Goal: Information Seeking & Learning: Find contact information

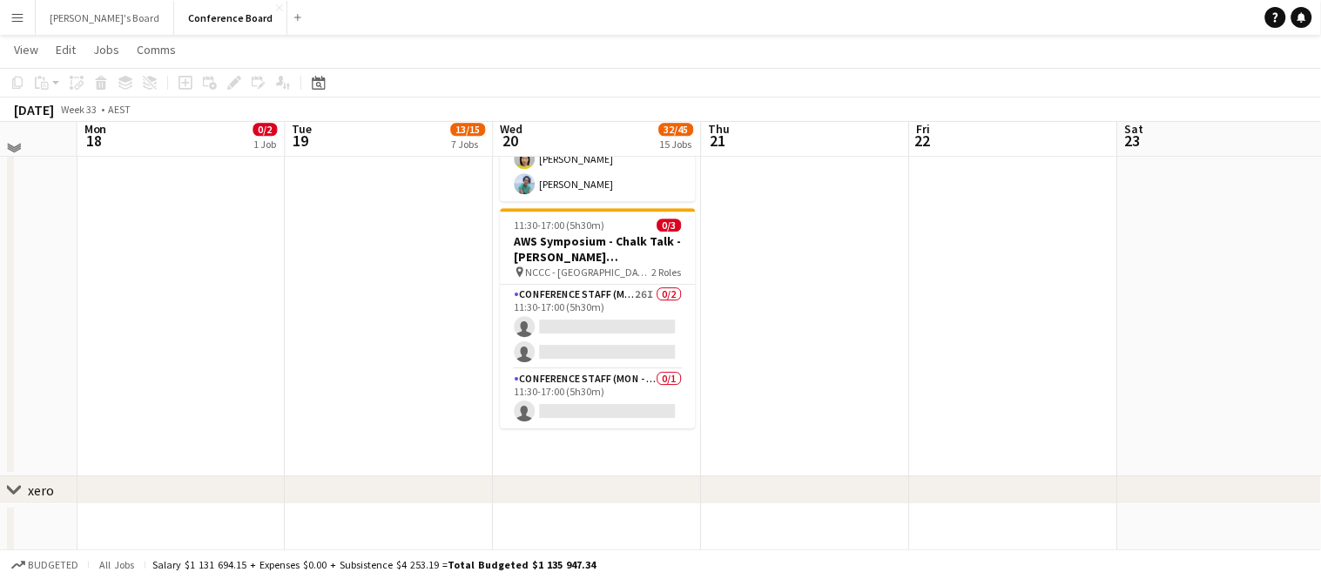
scroll to position [2921, 0]
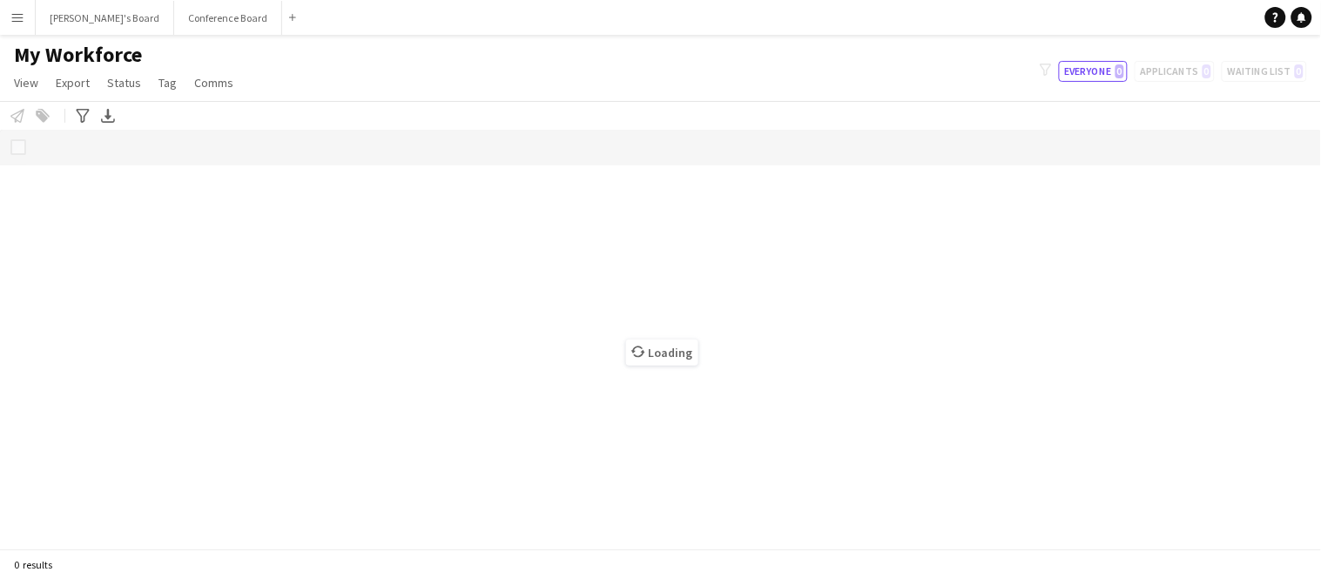
click at [22, 25] on button "Menu" at bounding box center [17, 17] width 35 height 35
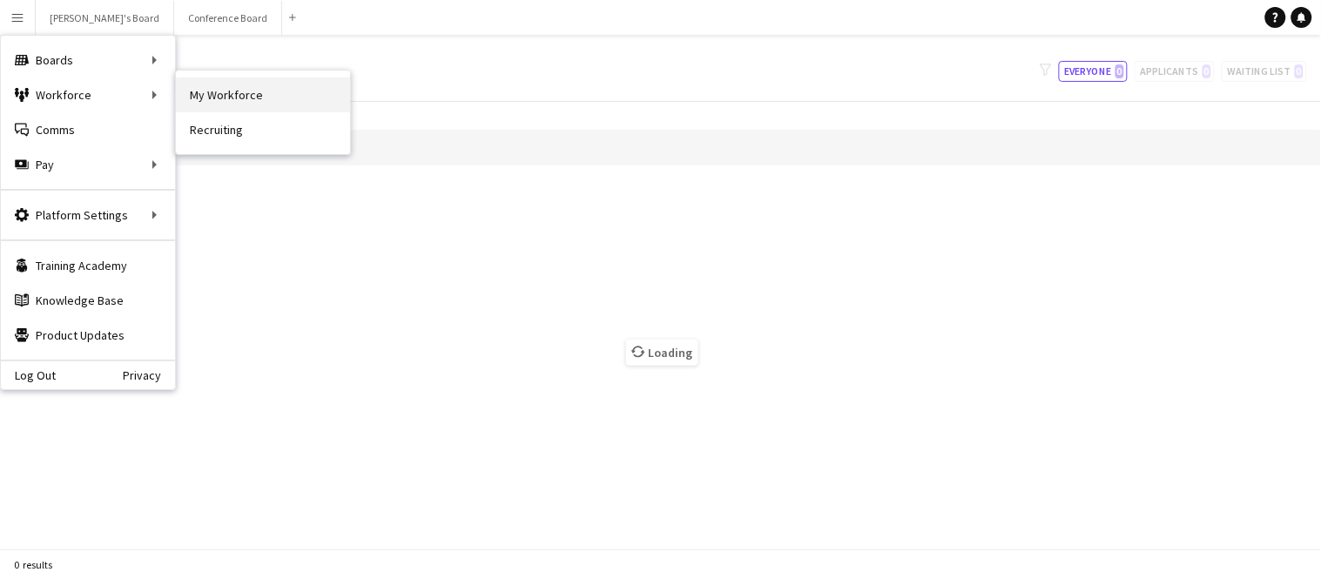
click at [194, 91] on link "My Workforce" at bounding box center [263, 95] width 174 height 35
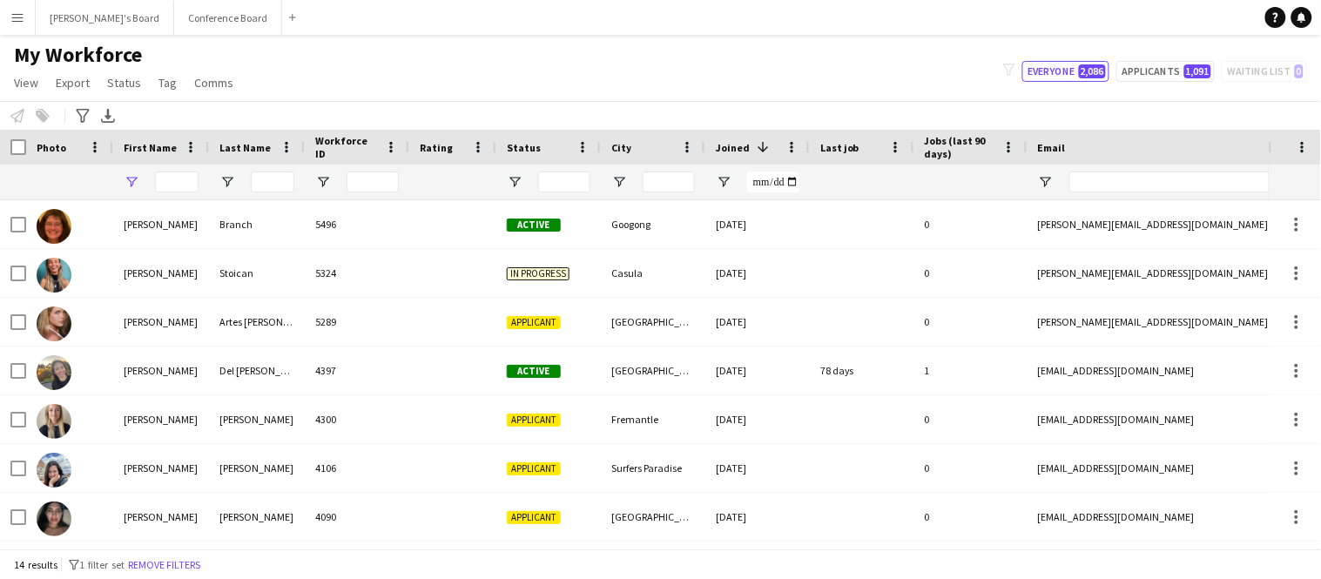
type input "******"
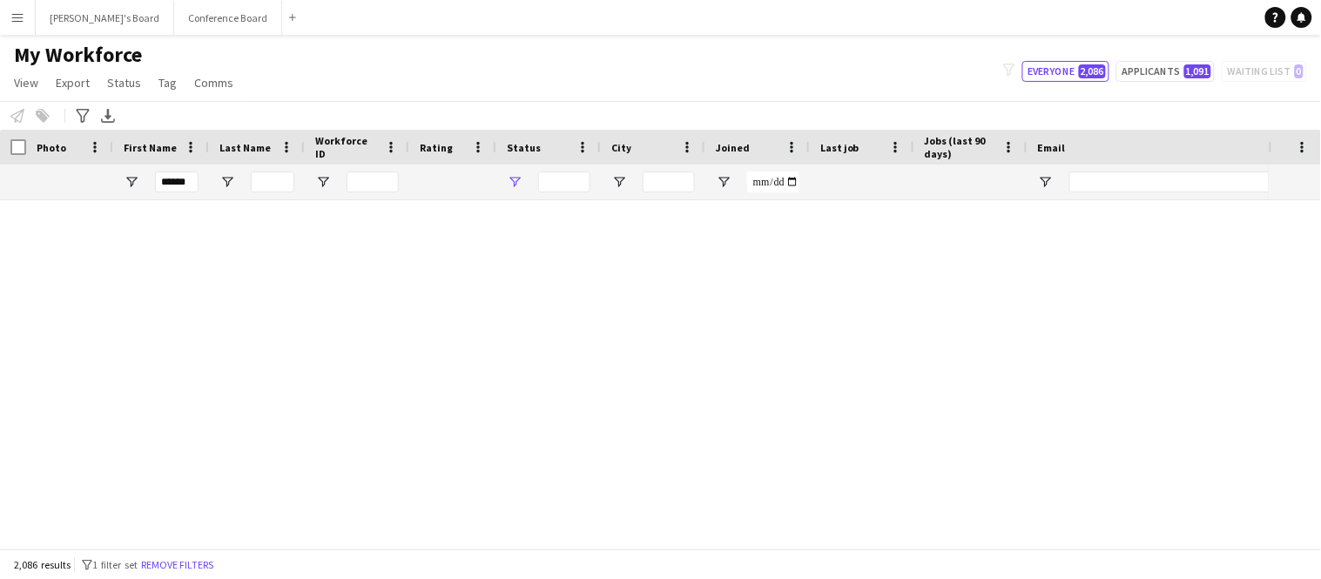
type input "**********"
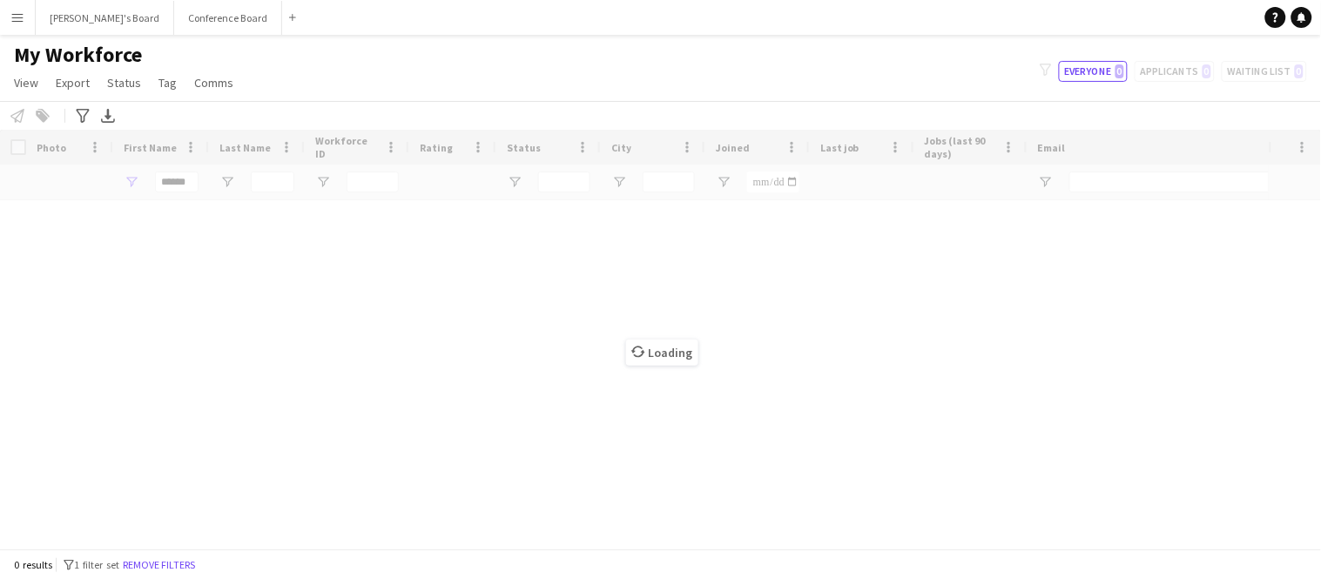
click at [192, 191] on div "Loading" at bounding box center [660, 339] width 1321 height 419
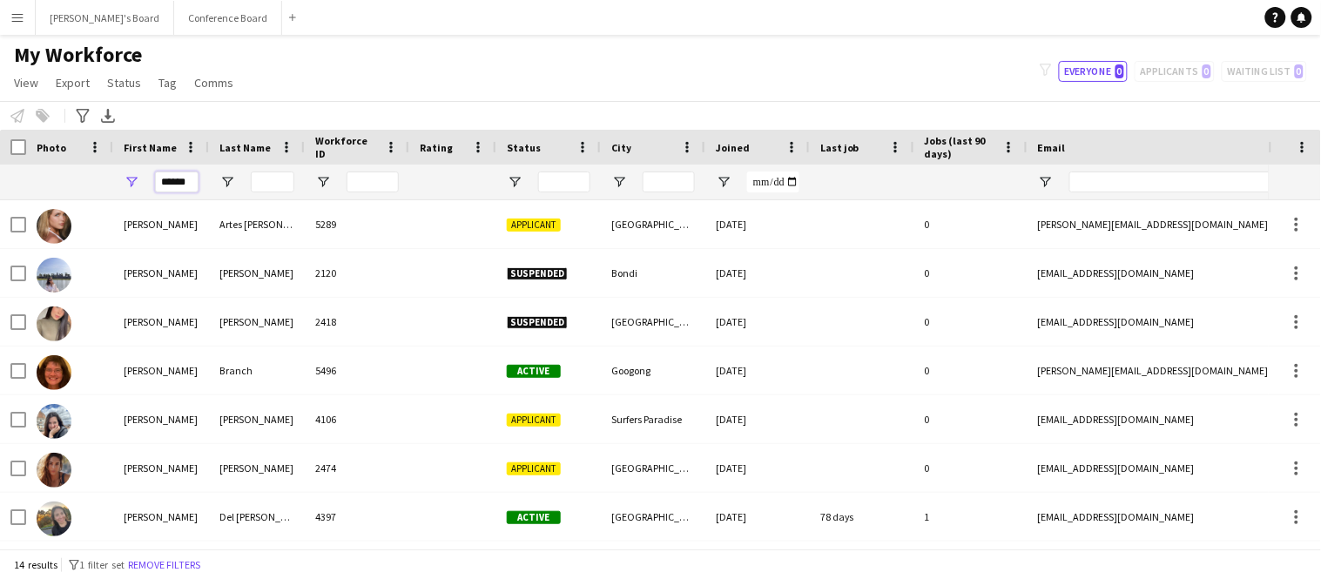
click at [193, 181] on input "******" at bounding box center [177, 182] width 44 height 21
type input "*"
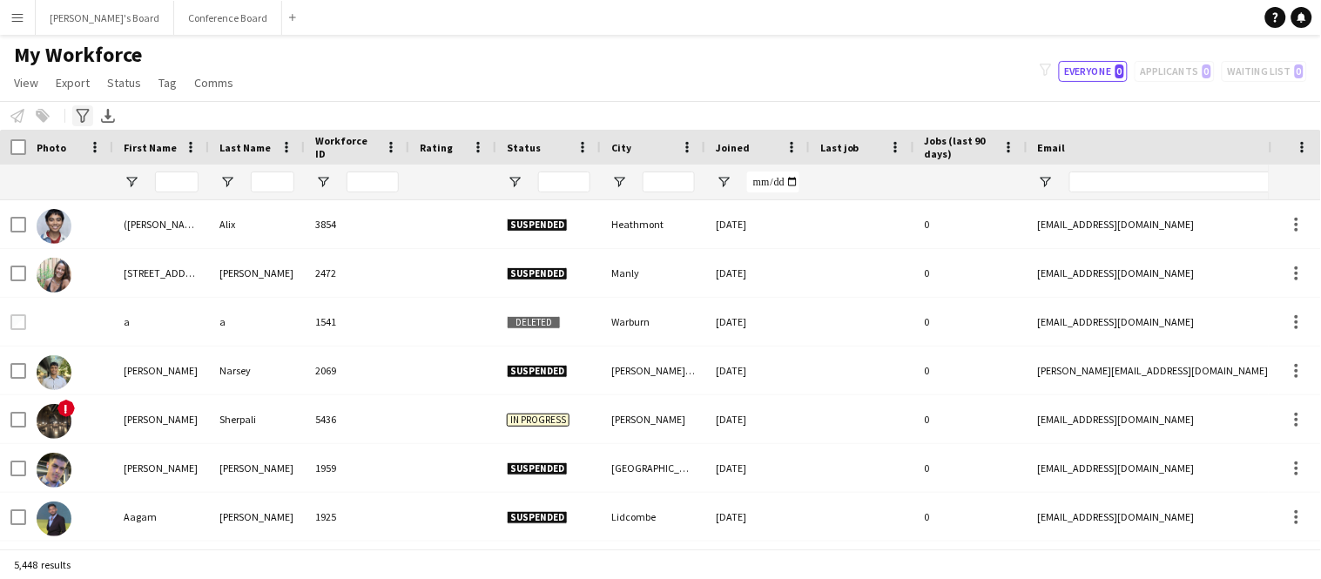
click at [80, 119] on icon "Advanced filters" at bounding box center [83, 116] width 14 height 14
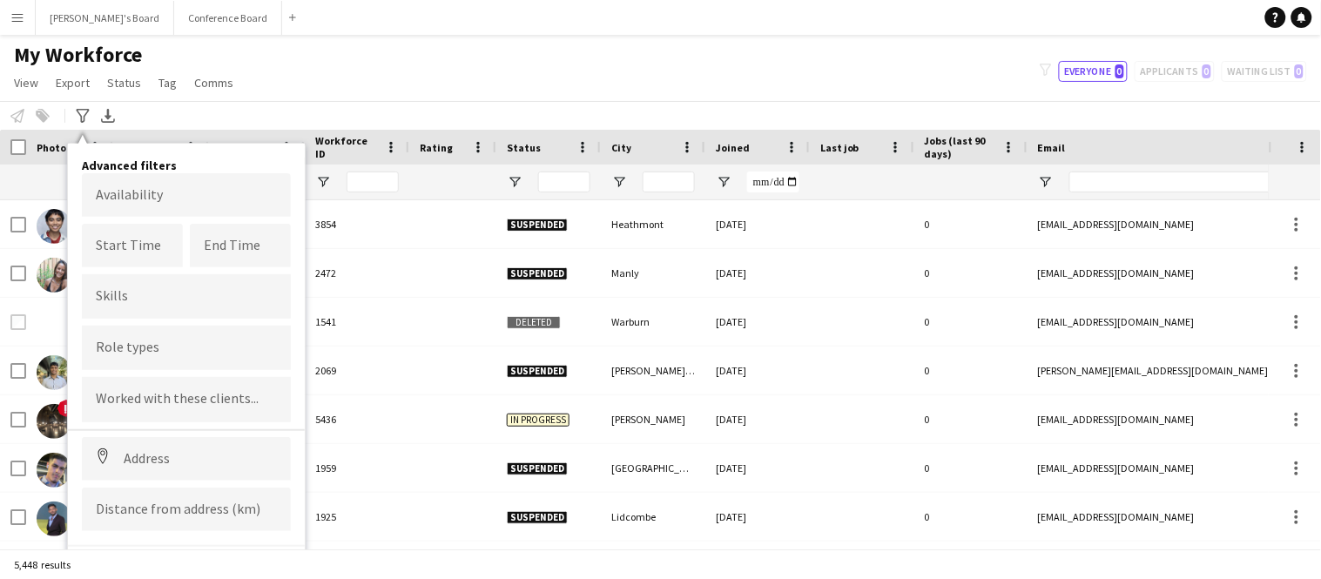
scroll to position [22, 0]
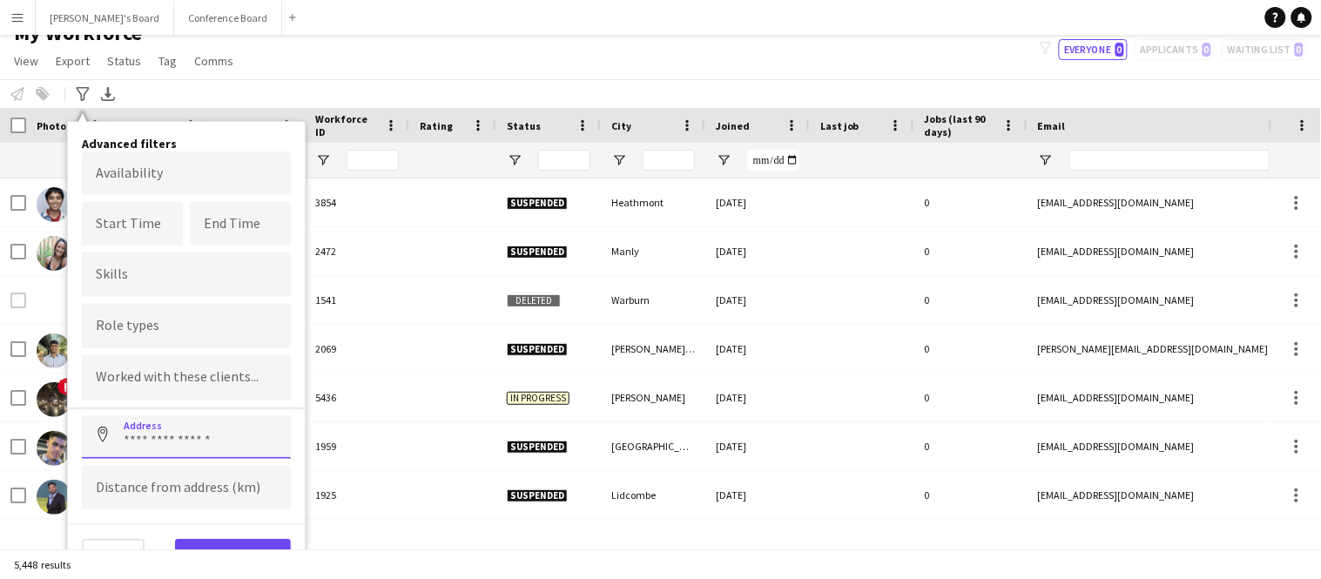
click at [159, 429] on input at bounding box center [186, 437] width 209 height 44
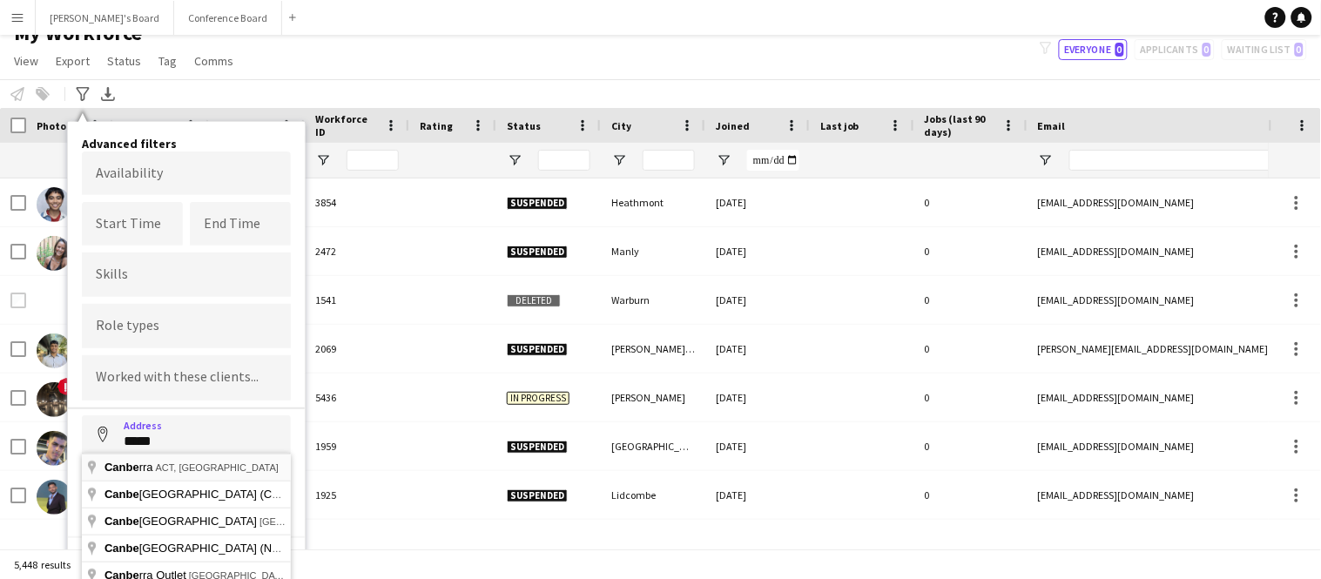
type input "**********"
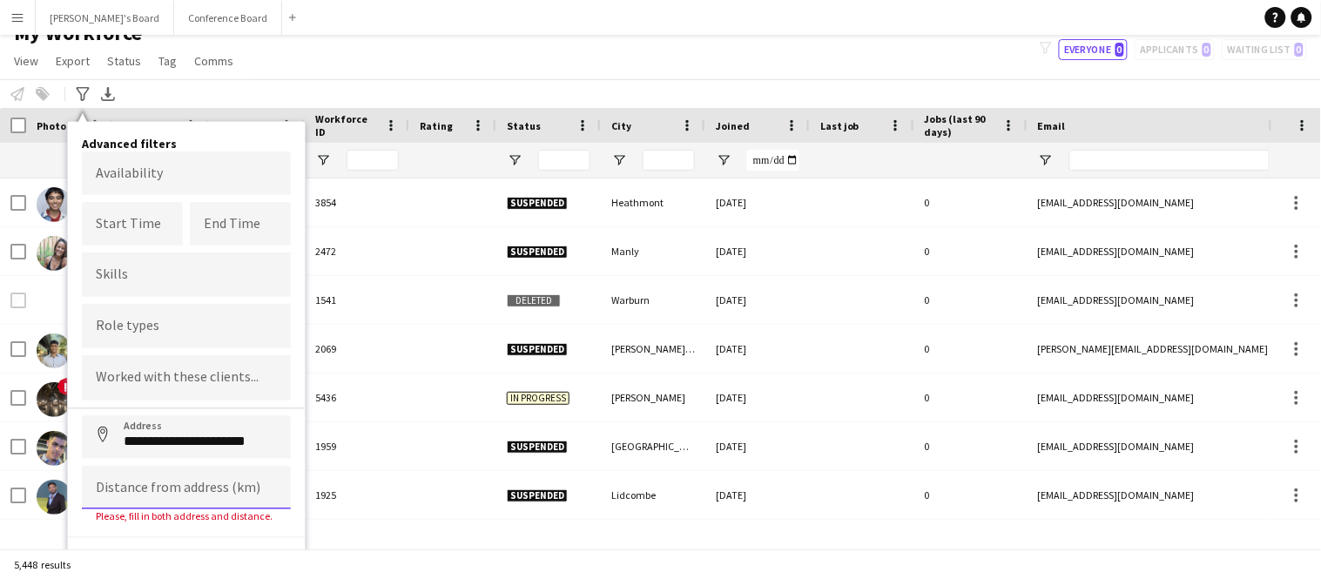
click at [150, 483] on input at bounding box center [186, 488] width 209 height 44
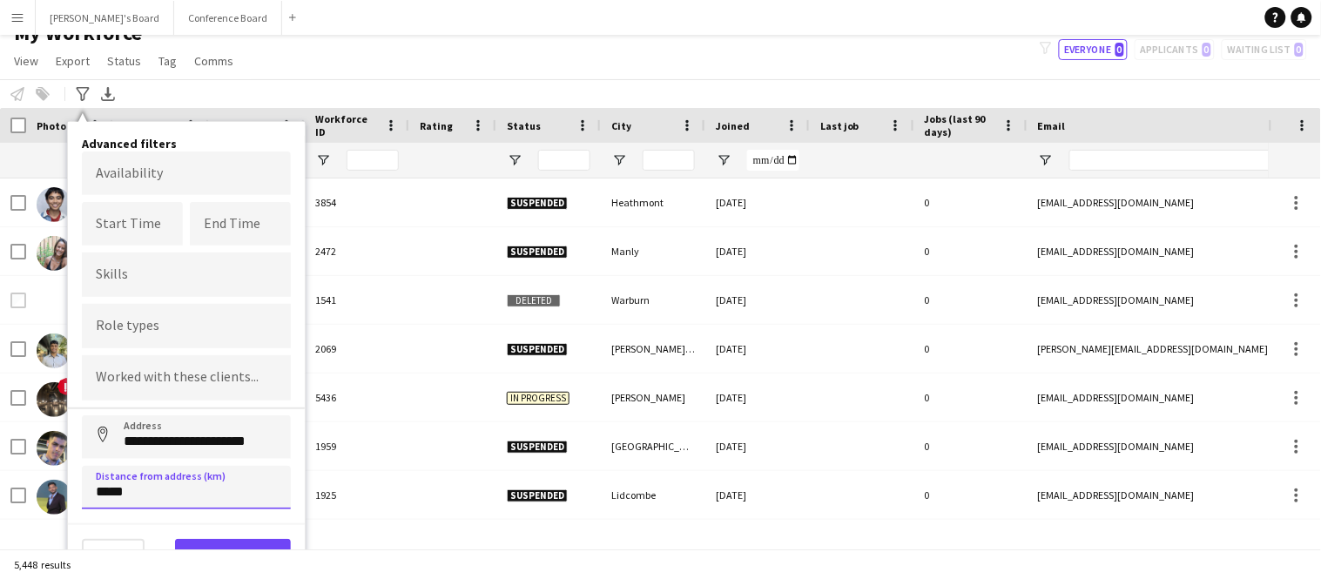
type input "*****"
click at [201, 543] on button "View results" at bounding box center [233, 556] width 116 height 35
type input "**********"
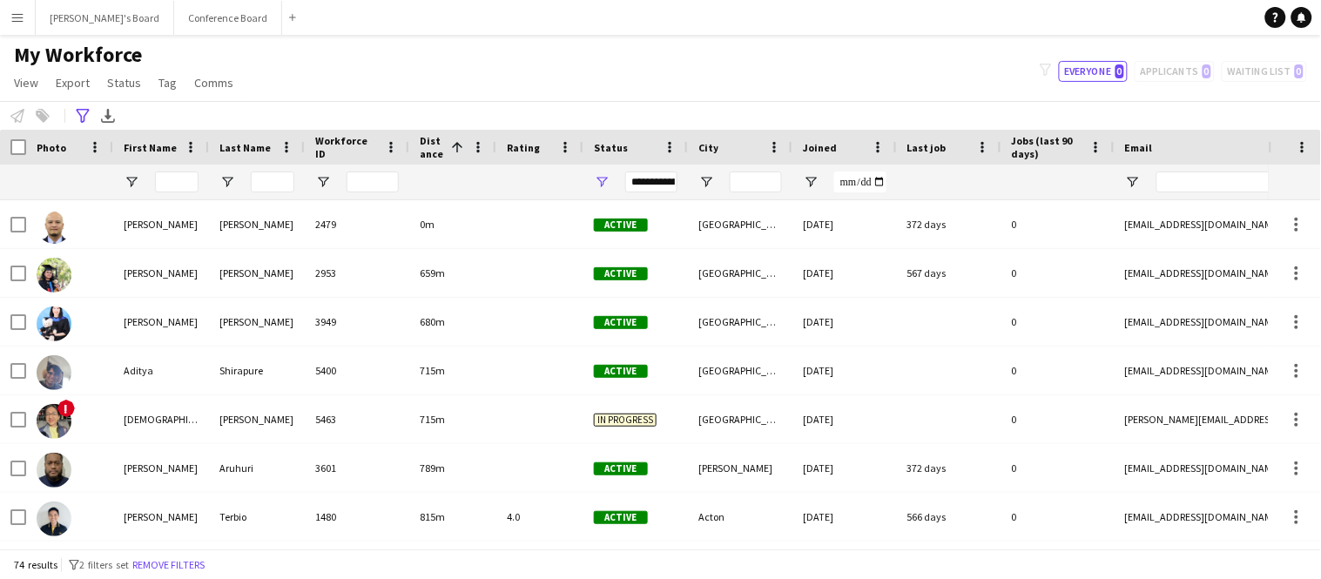
scroll to position [0, 0]
click at [647, 179] on div "**********" at bounding box center [651, 182] width 52 height 21
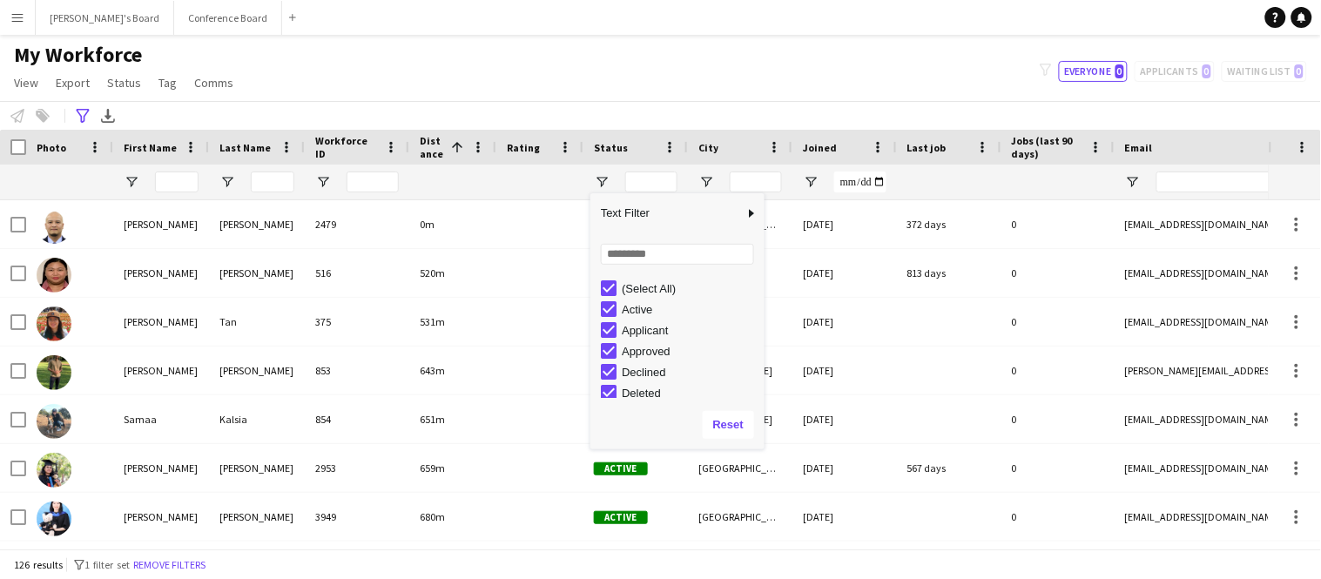
click at [487, 188] on div at bounding box center [452, 182] width 87 height 35
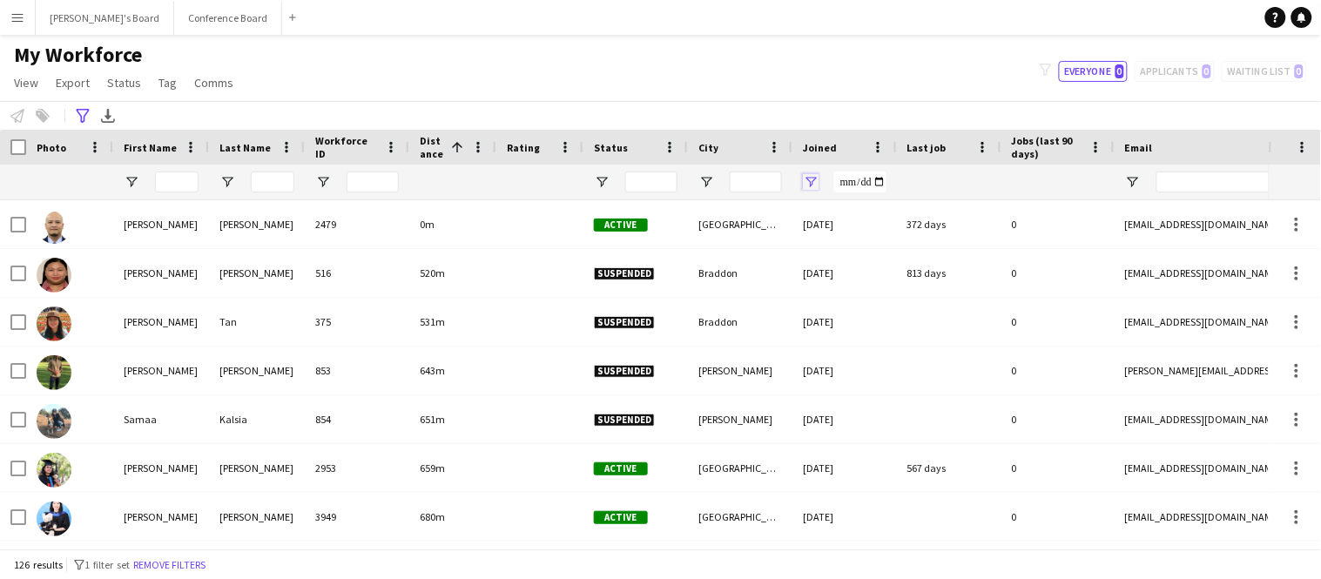
click at [812, 176] on span "Open Filter Menu" at bounding box center [811, 182] width 16 height 16
click at [837, 150] on div "Joined" at bounding box center [834, 147] width 63 height 26
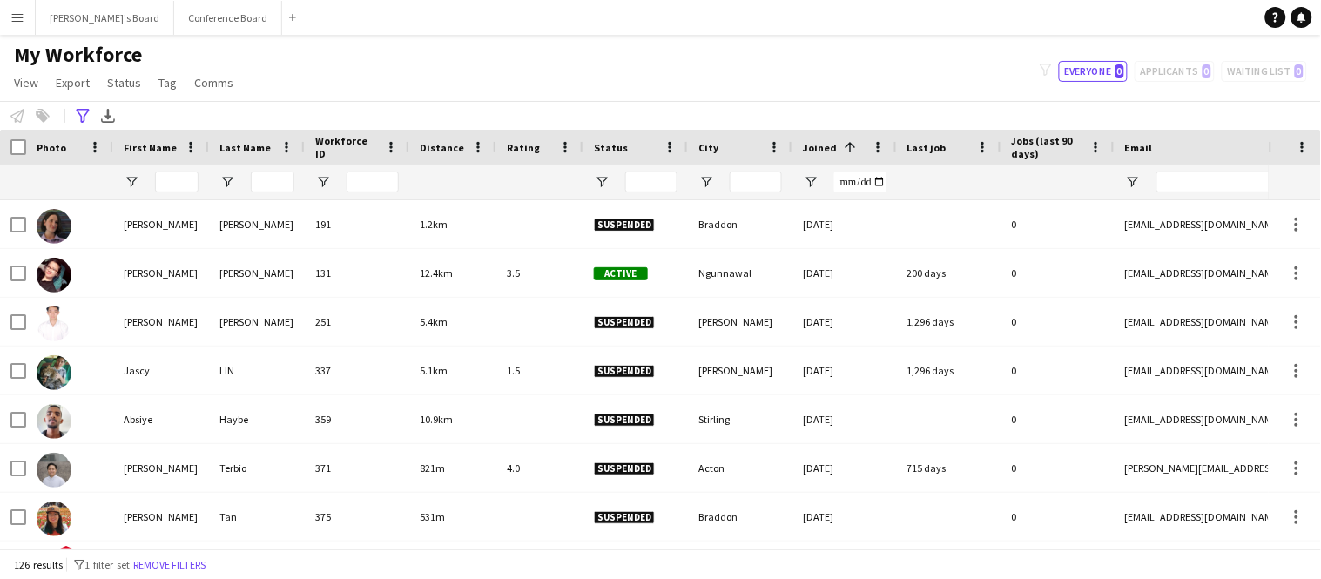
click at [837, 150] on span at bounding box center [847, 147] width 21 height 16
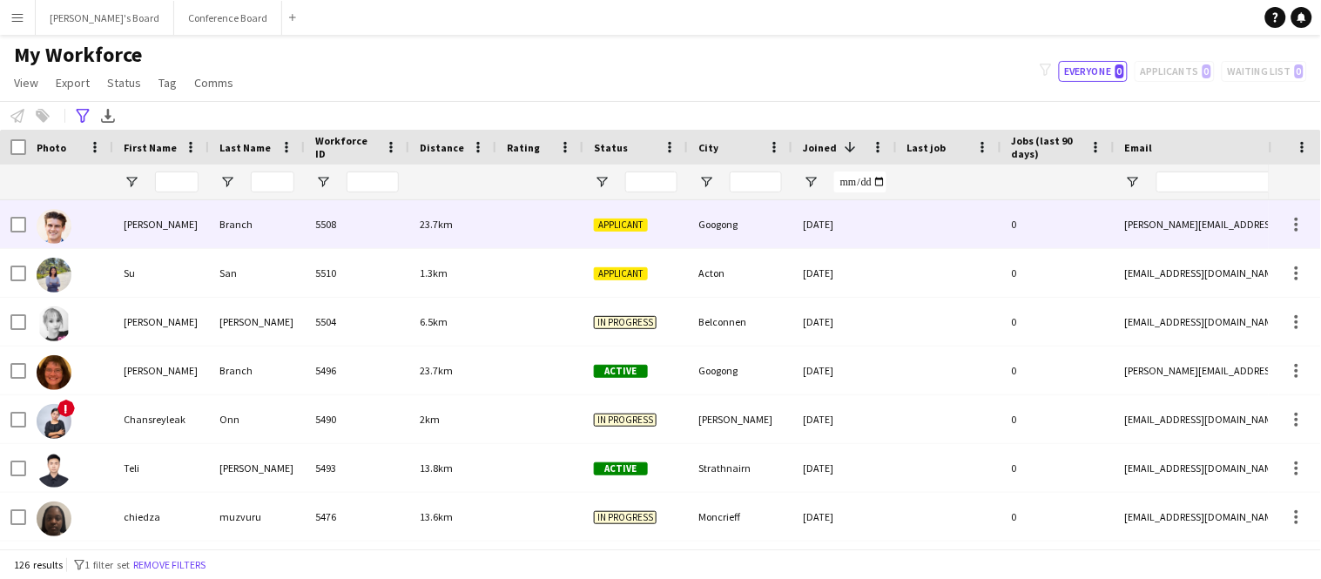
click at [512, 244] on div at bounding box center [539, 224] width 87 height 48
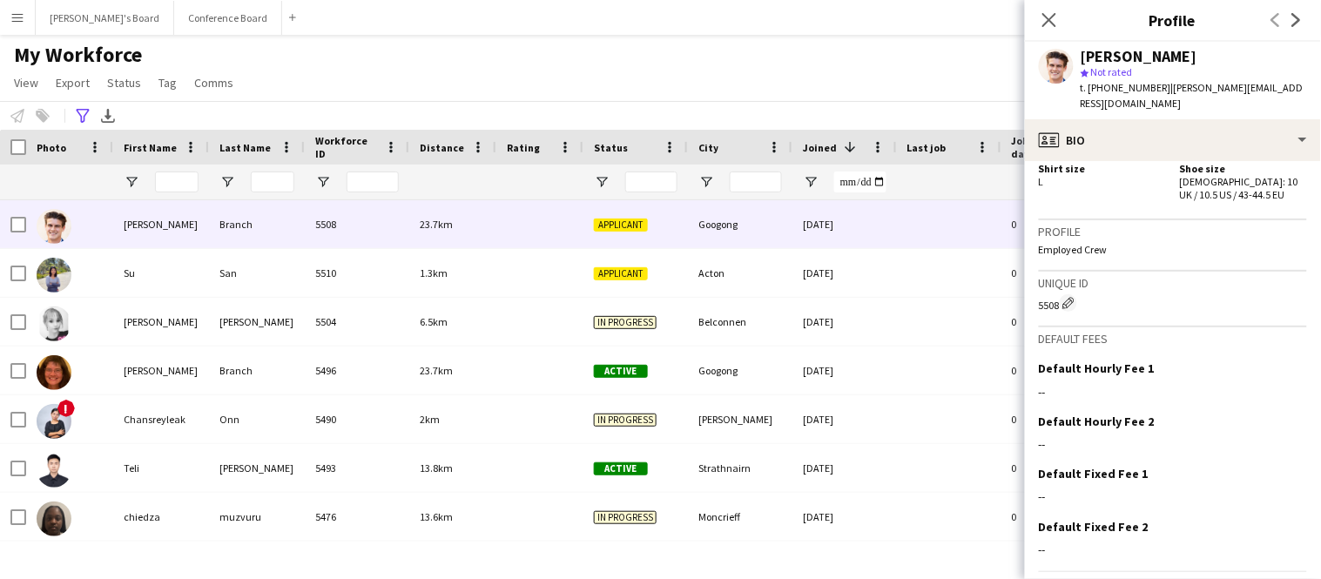
scroll to position [915, 0]
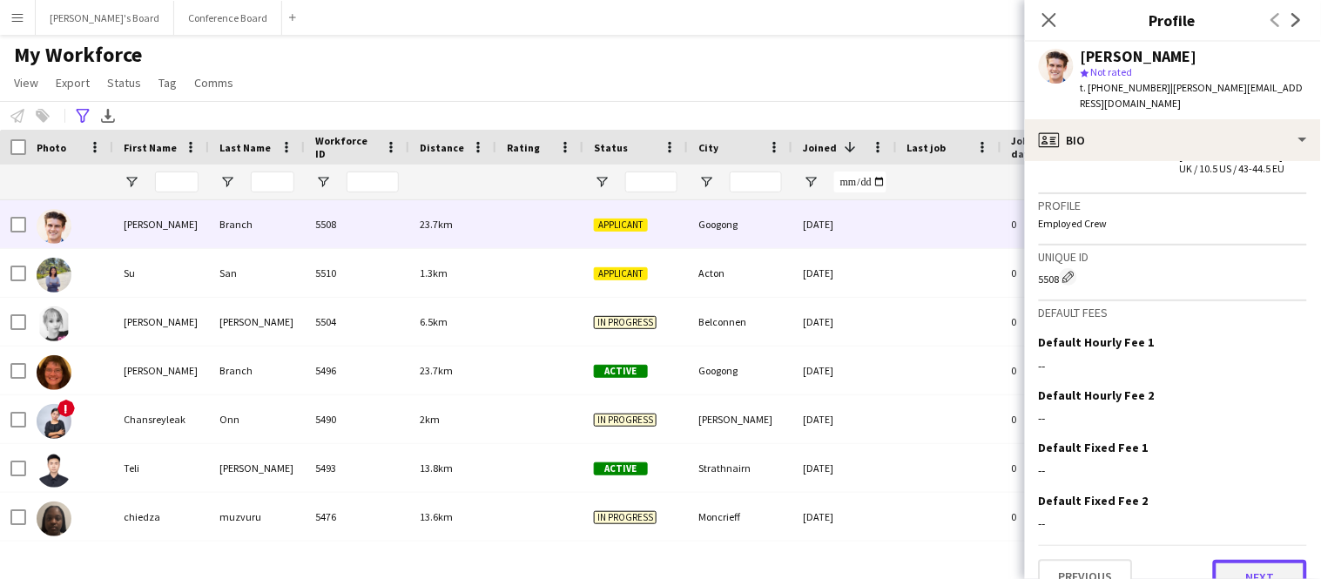
click at [1256, 560] on button "Next" at bounding box center [1260, 577] width 94 height 35
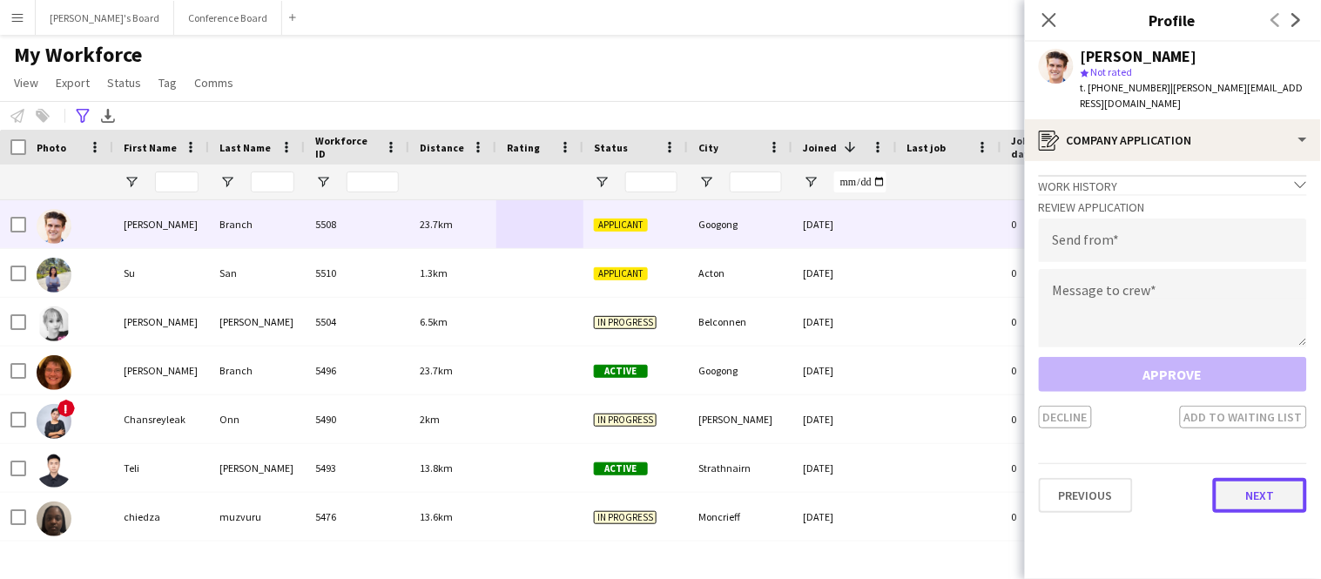
click at [1252, 491] on button "Next" at bounding box center [1260, 495] width 94 height 35
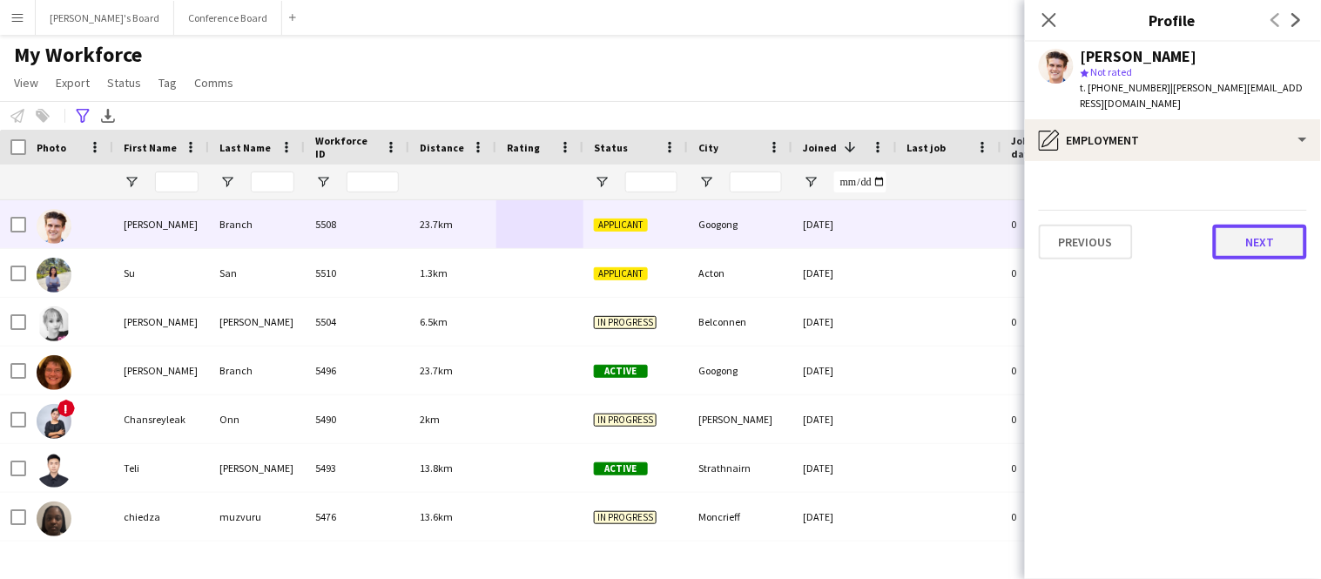
click at [1283, 228] on button "Next" at bounding box center [1260, 242] width 94 height 35
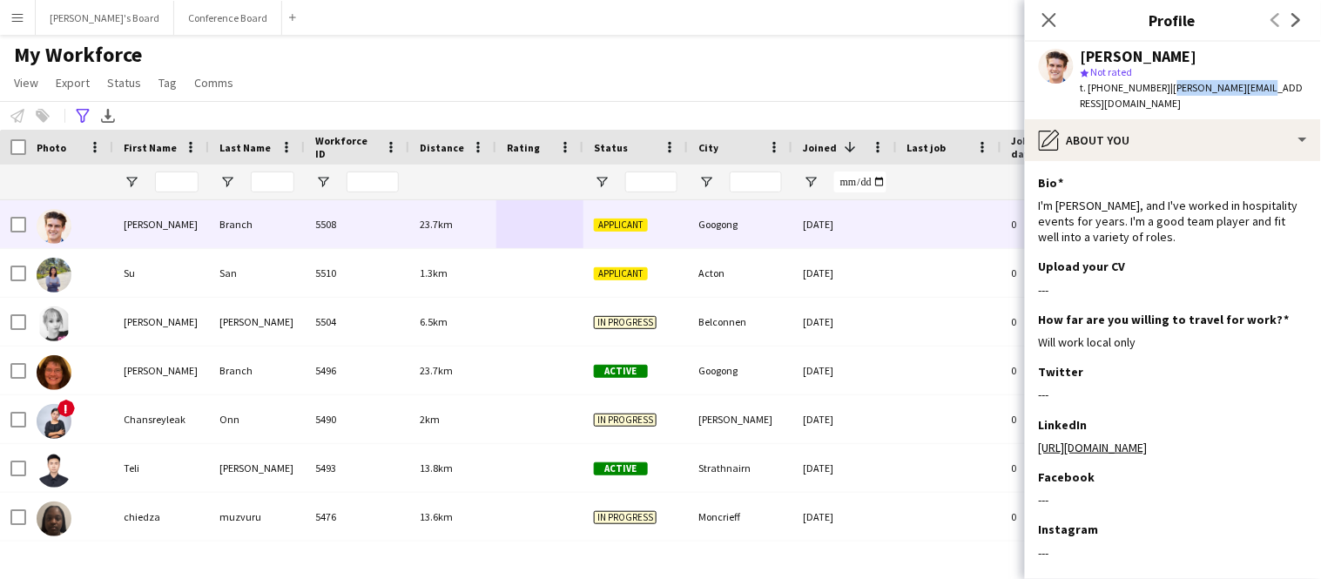
drag, startPoint x: 1158, startPoint y: 89, endPoint x: 1258, endPoint y: 98, distance: 99.7
click at [1258, 98] on div "[PERSON_NAME] star Not rated t. [PHONE_NUMBER] | [PERSON_NAME][EMAIL_ADDRESS][D…" at bounding box center [1173, 81] width 296 height 78
copy span "[PERSON_NAME][EMAIL_ADDRESS][DOMAIN_NAME]"
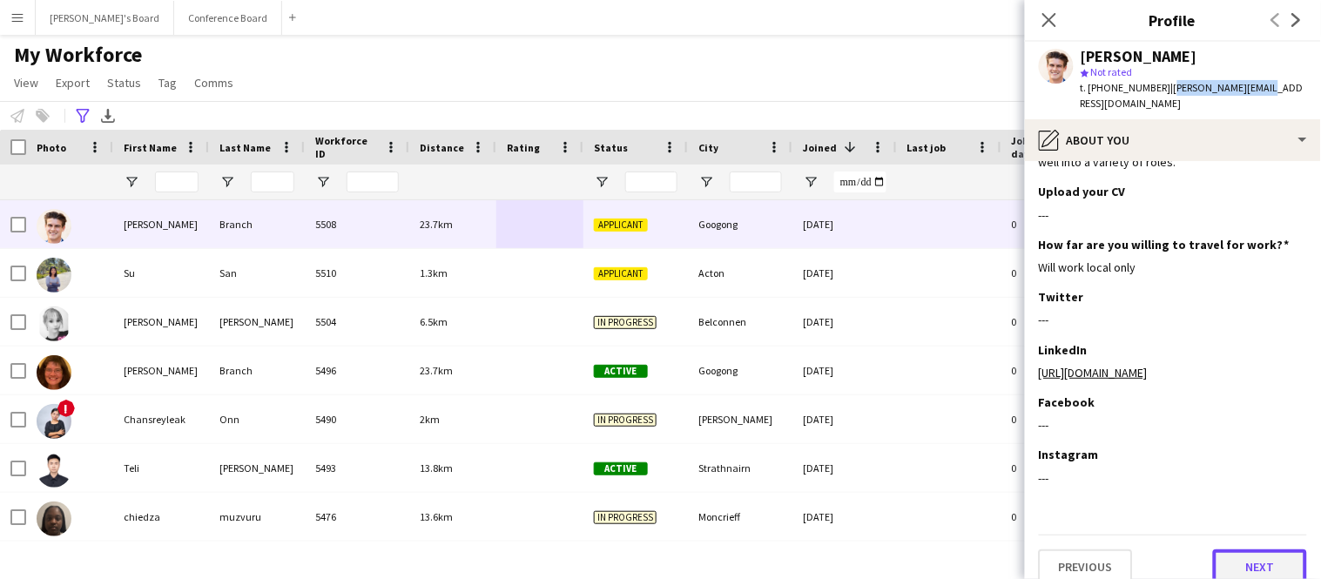
click at [1274, 550] on button "Next" at bounding box center [1260, 567] width 94 height 35
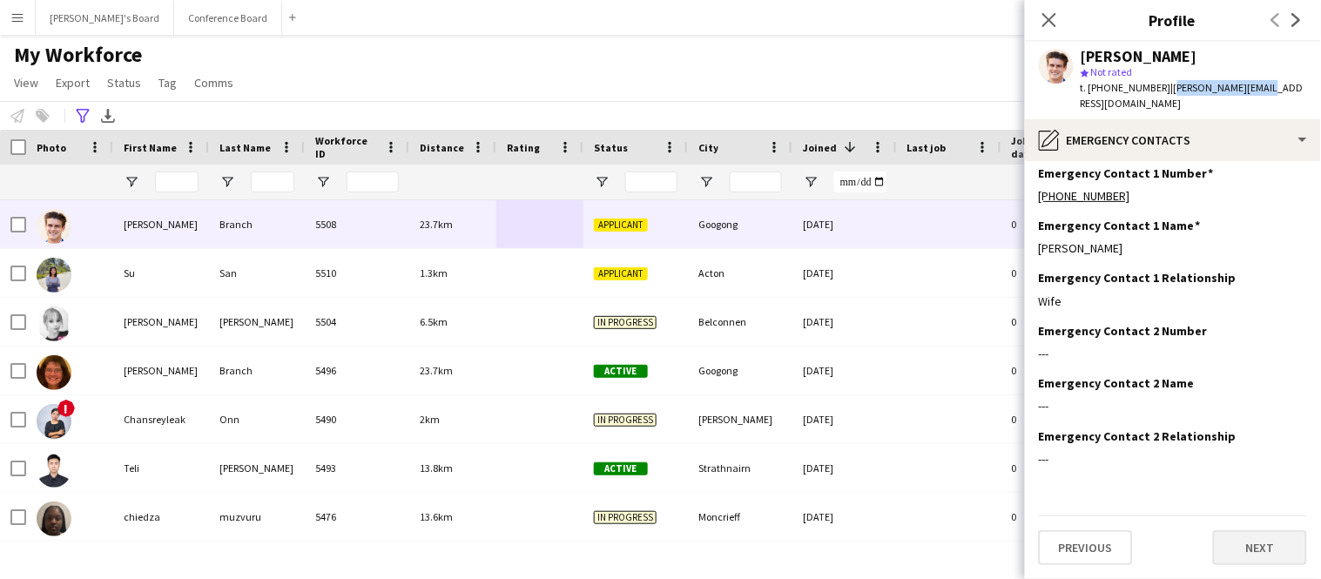
scroll to position [0, 0]
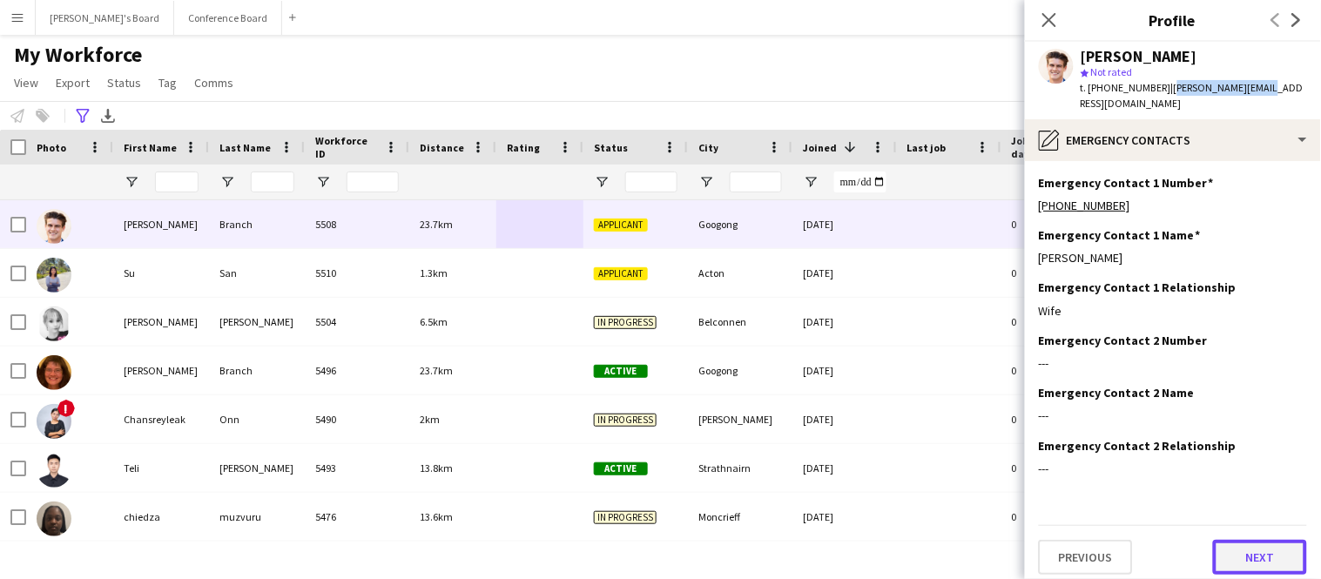
click at [1274, 548] on button "Next" at bounding box center [1260, 557] width 94 height 35
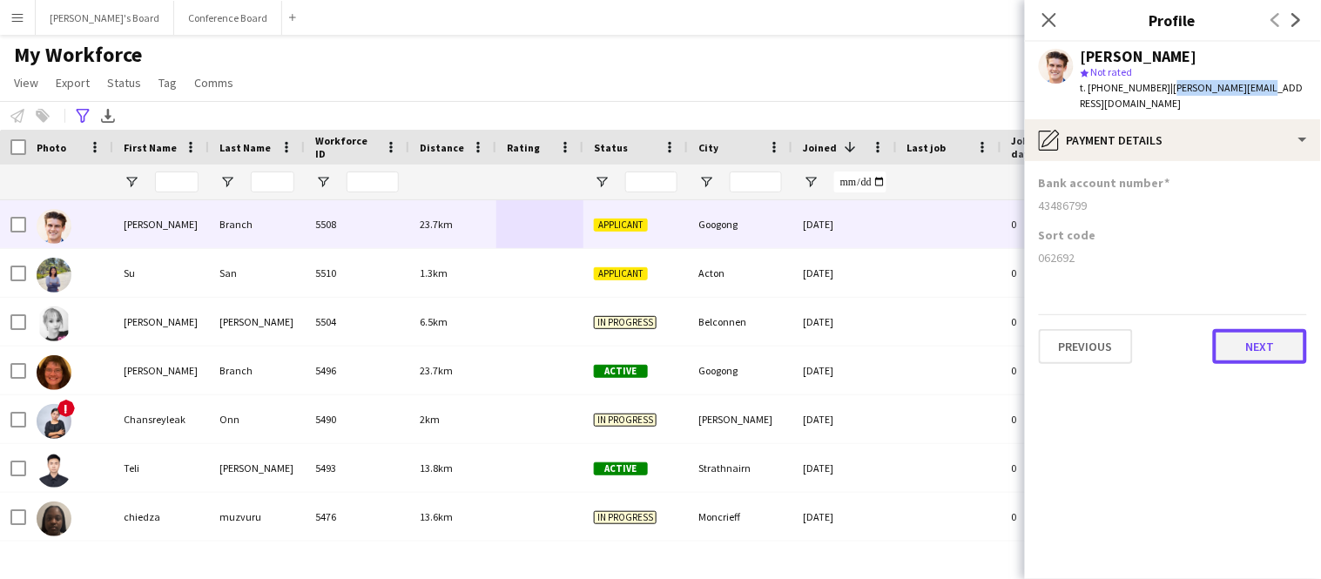
click at [1280, 329] on button "Next" at bounding box center [1260, 346] width 94 height 35
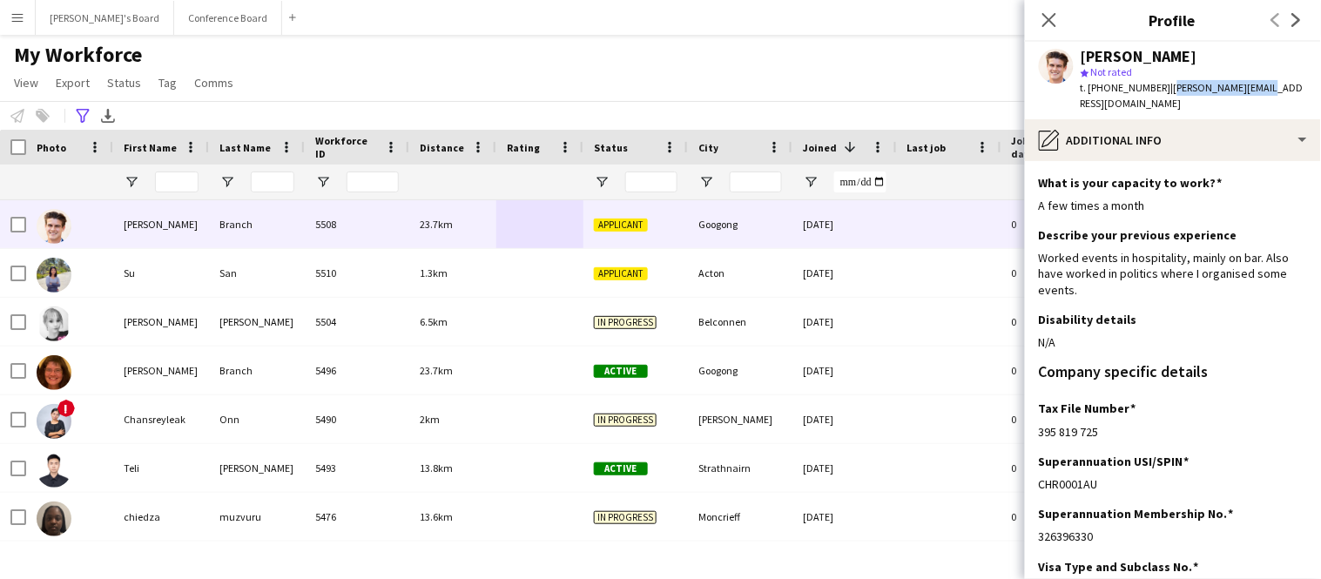
scroll to position [165, 0]
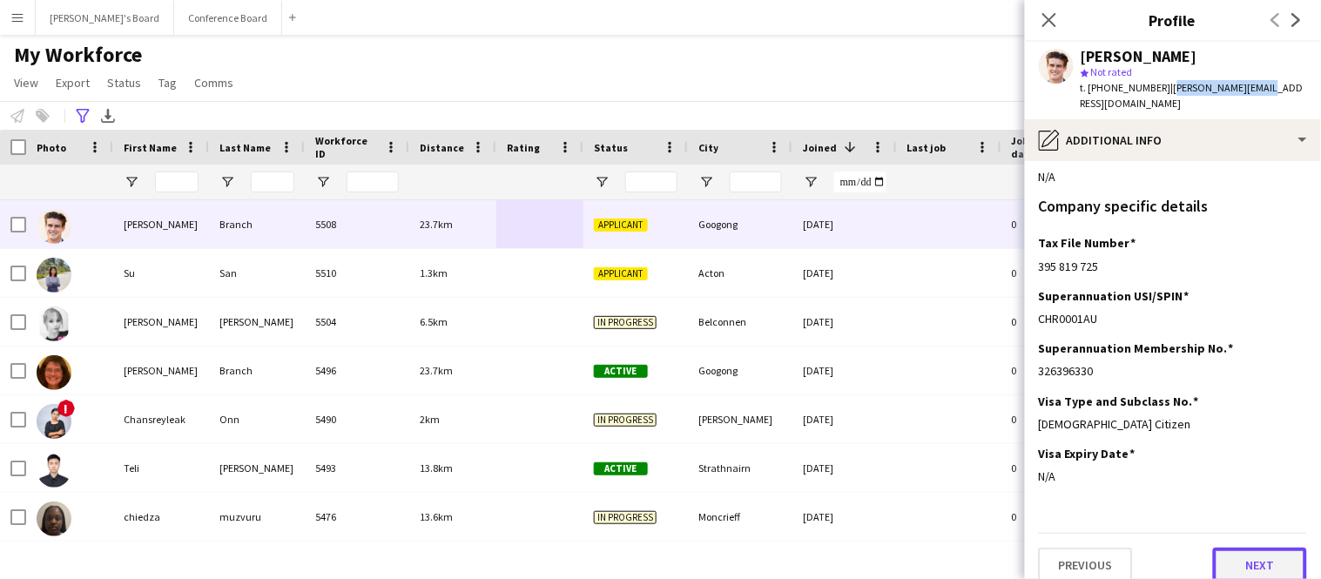
click at [1231, 548] on button "Next" at bounding box center [1260, 565] width 94 height 35
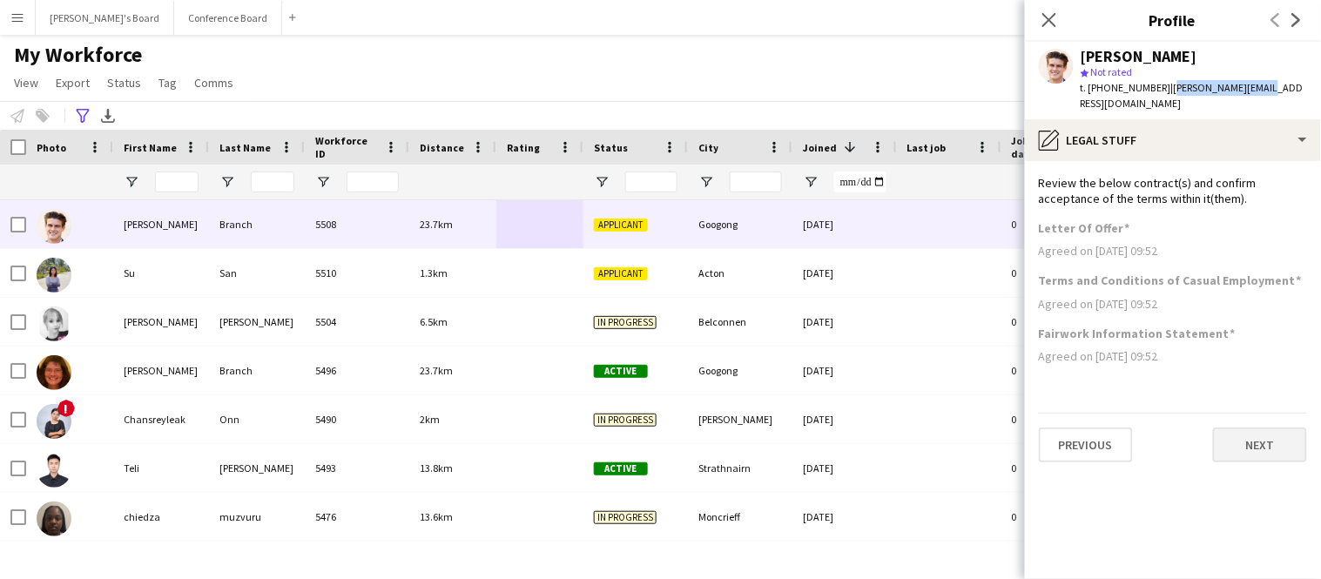
scroll to position [0, 0]
click at [1251, 428] on button "Next" at bounding box center [1260, 445] width 94 height 35
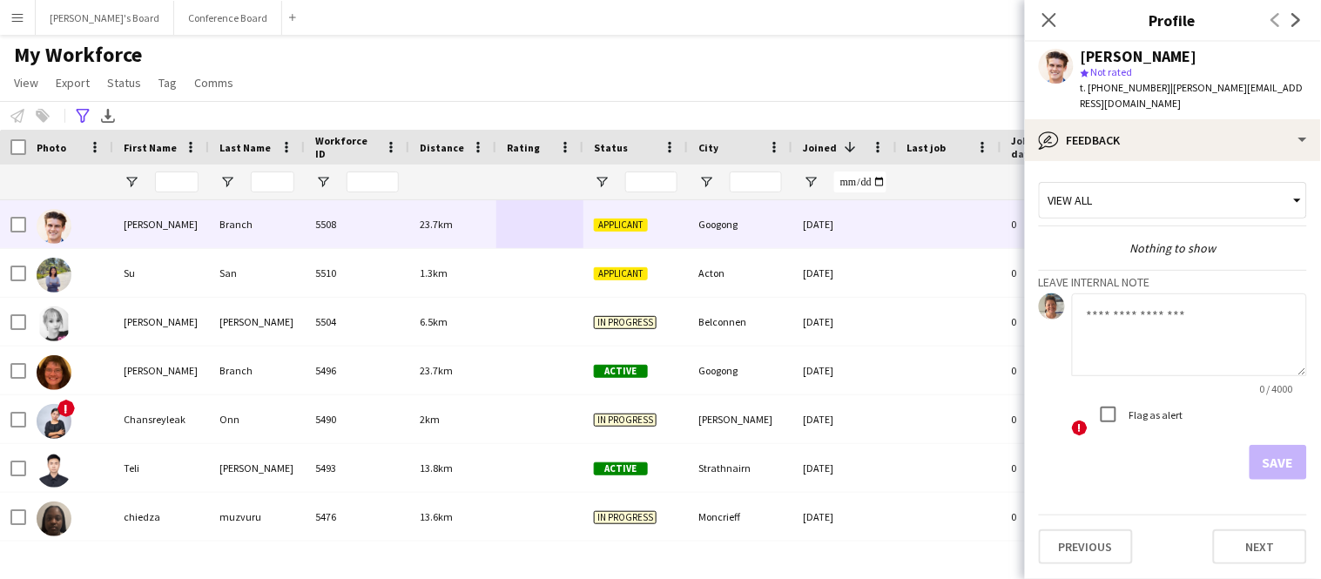
click at [1100, 307] on textarea at bounding box center [1189, 335] width 235 height 83
click at [1094, 299] on textarea "*******" at bounding box center [1189, 335] width 235 height 83
click at [1138, 302] on textarea "*******" at bounding box center [1189, 335] width 235 height 83
type textarea "******** *****"
click at [1264, 451] on button "Save" at bounding box center [1278, 462] width 57 height 35
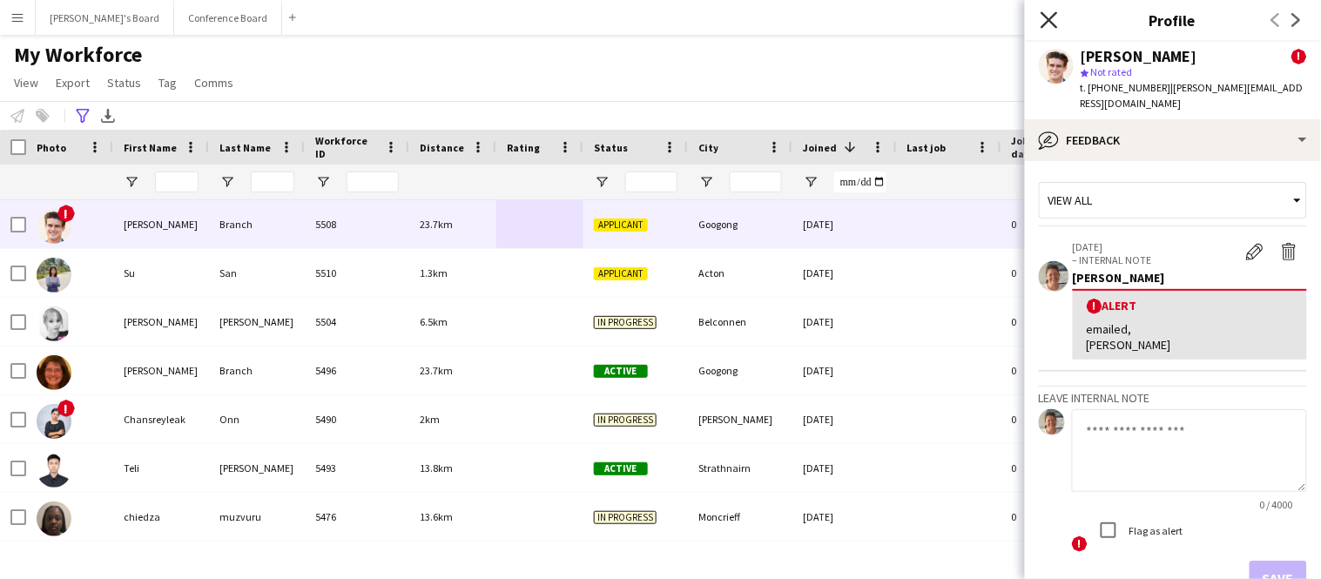
click at [1050, 17] on icon at bounding box center [1049, 19] width 17 height 17
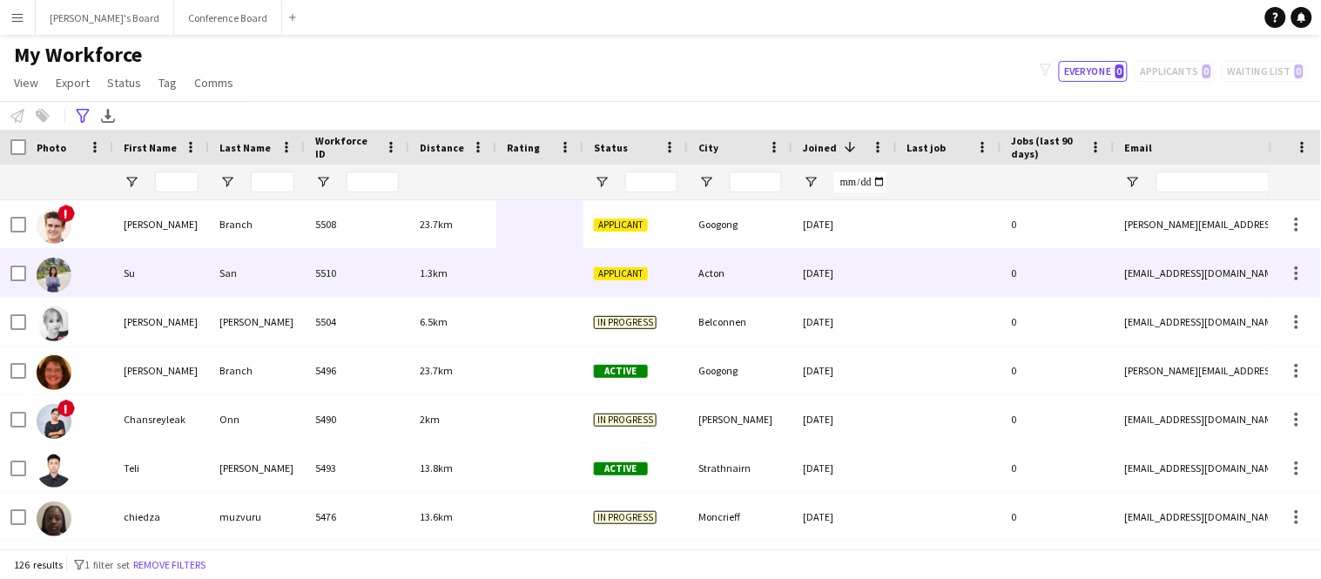
click at [469, 274] on div "1.3km" at bounding box center [452, 273] width 87 height 48
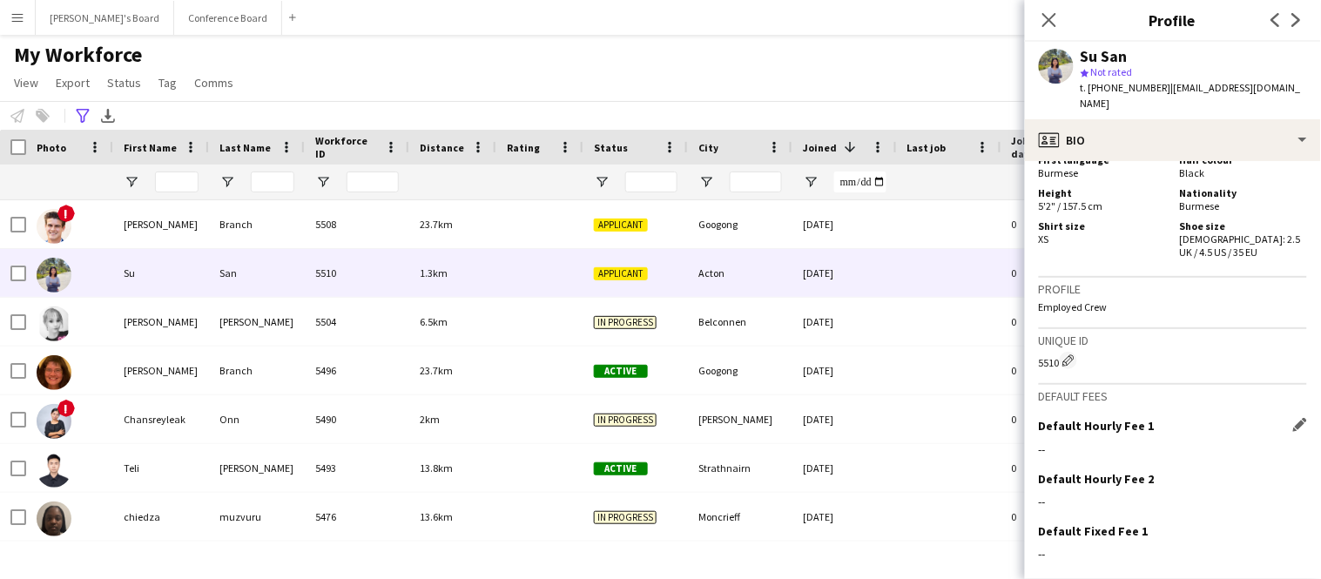
scroll to position [868, 0]
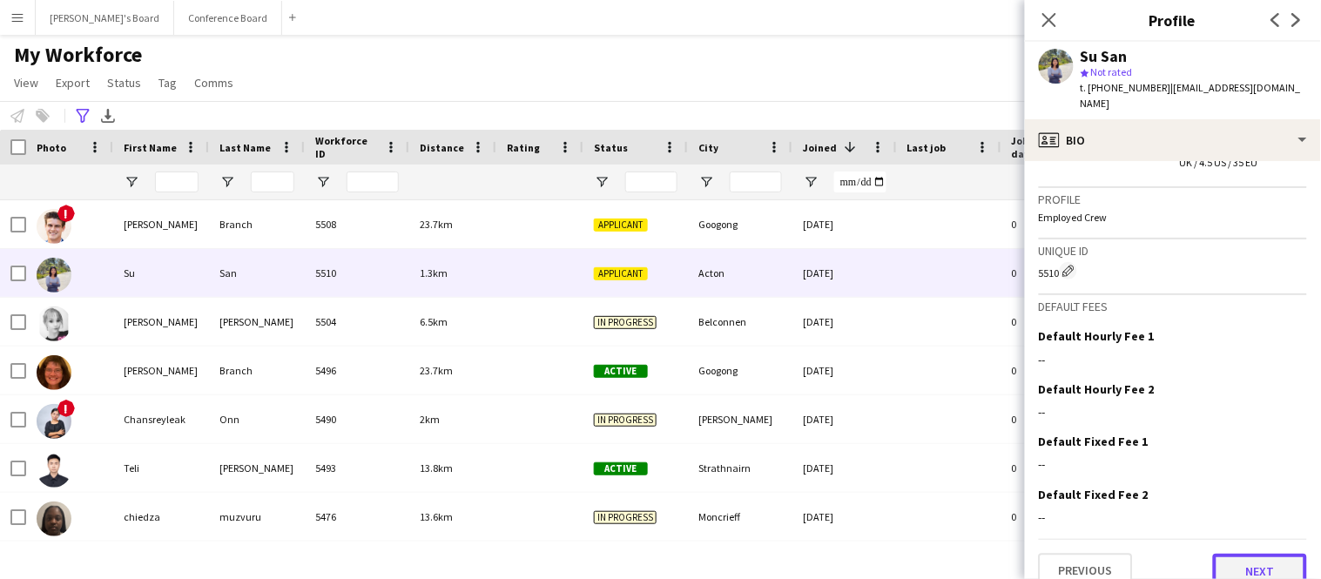
click at [1280, 554] on button "Next" at bounding box center [1260, 571] width 94 height 35
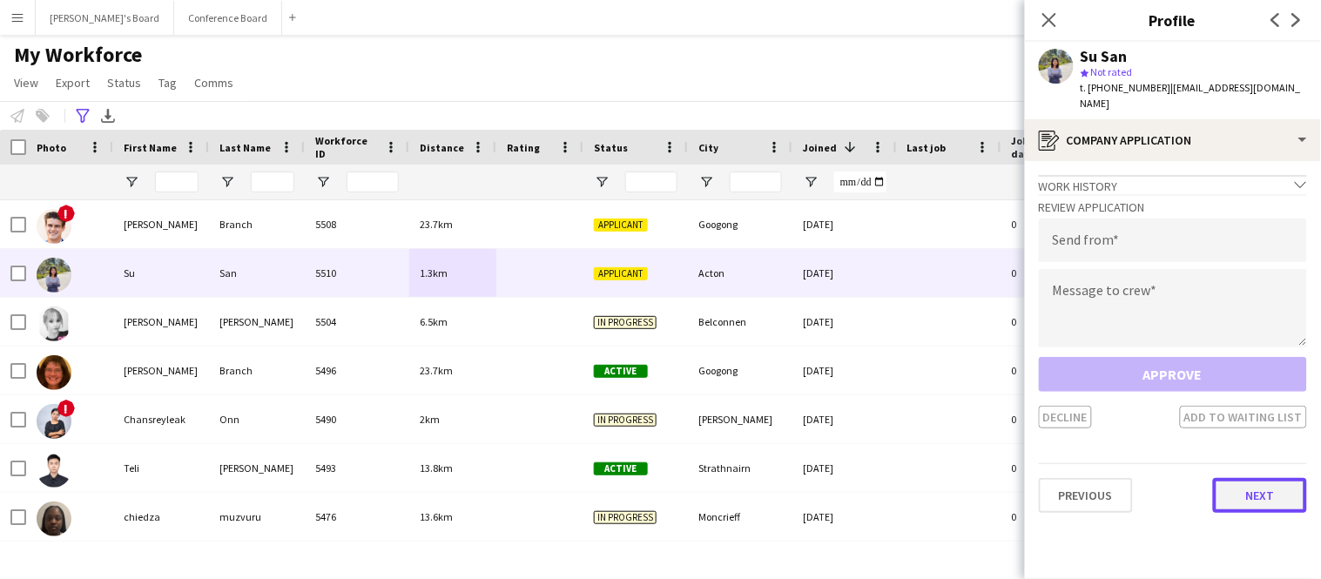
click at [1271, 485] on button "Next" at bounding box center [1260, 495] width 94 height 35
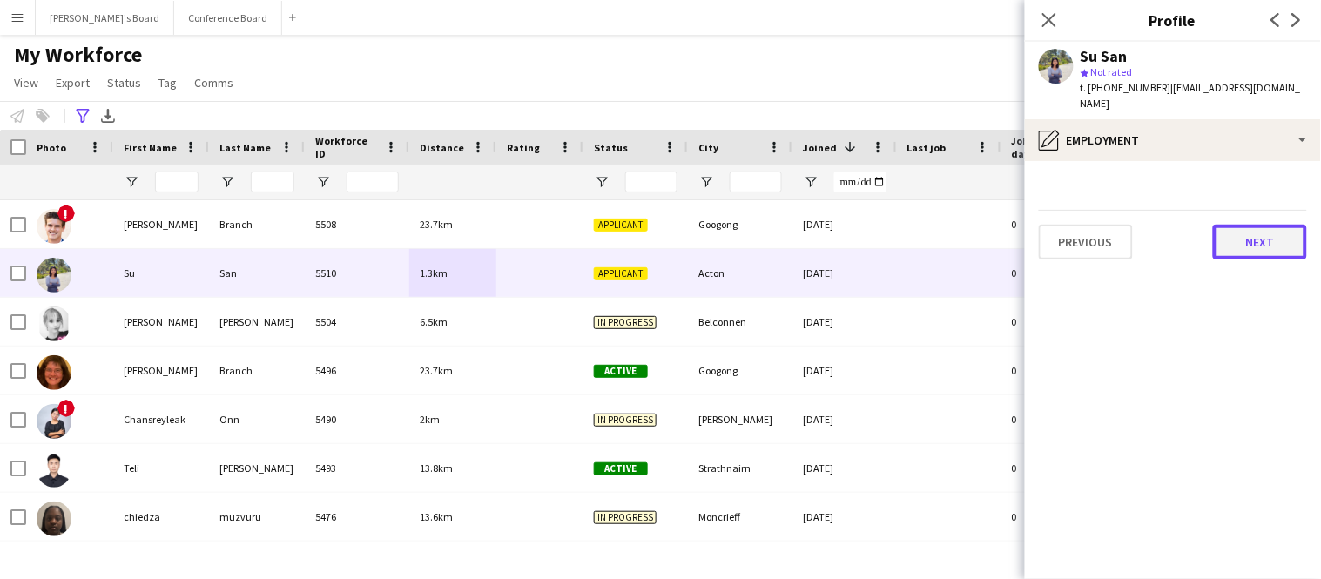
click at [1254, 225] on button "Next" at bounding box center [1260, 242] width 94 height 35
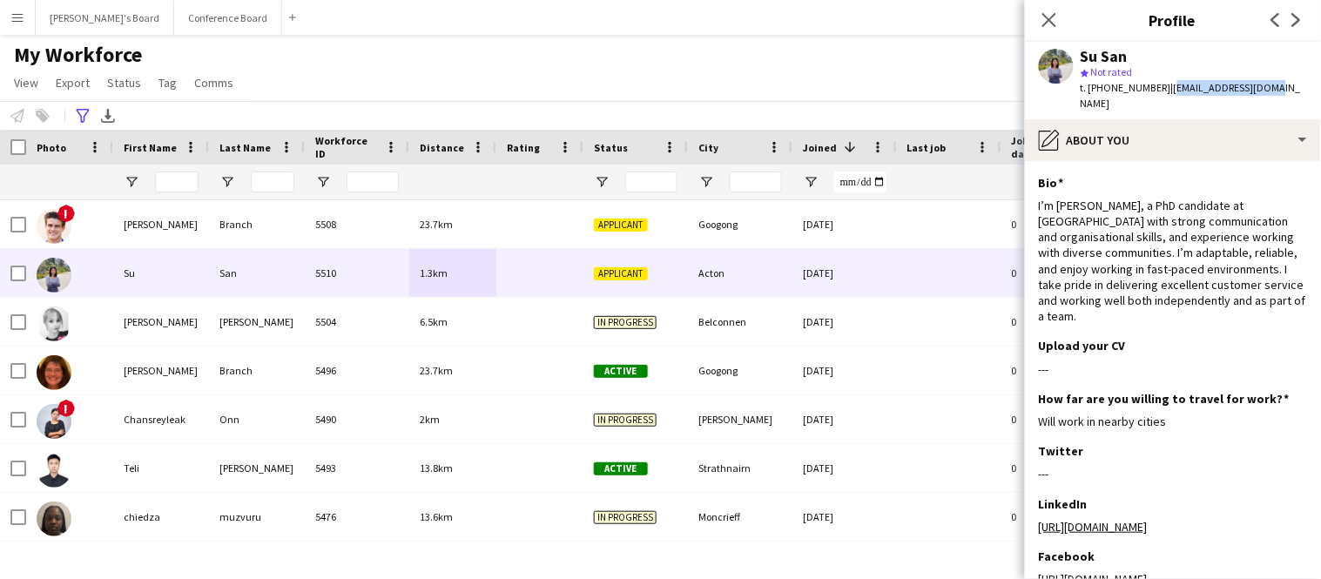
drag, startPoint x: 1160, startPoint y: 91, endPoint x: 1264, endPoint y: 97, distance: 103.8
click at [1264, 97] on div "Su San star Not rated t. [PHONE_NUMBER] | [EMAIL_ADDRESS][DOMAIN_NAME]" at bounding box center [1173, 81] width 296 height 78
copy span "[EMAIL_ADDRESS][DOMAIN_NAME]"
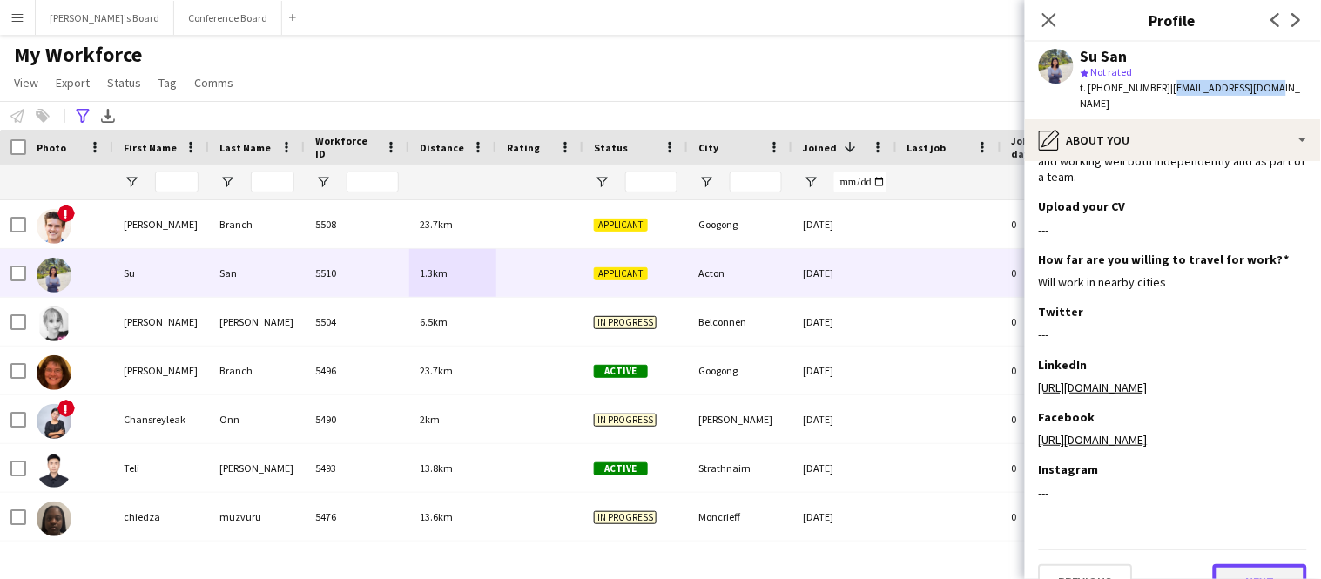
click at [1278, 564] on button "Next" at bounding box center [1260, 581] width 94 height 35
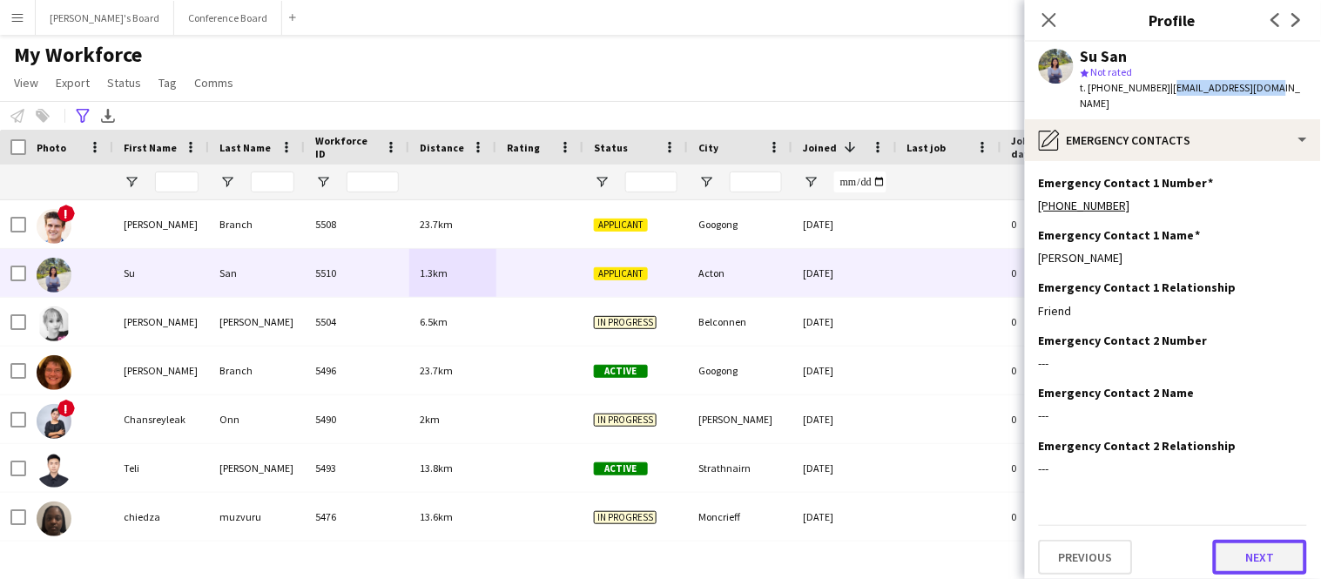
click at [1274, 546] on button "Next" at bounding box center [1260, 557] width 94 height 35
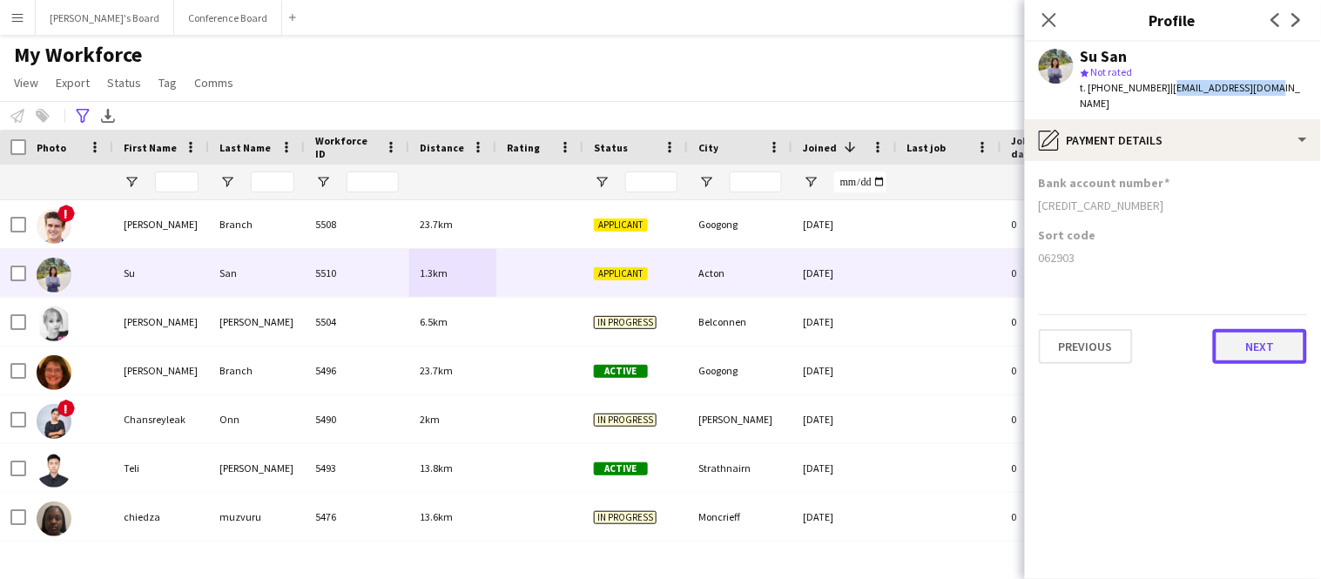
click at [1276, 334] on button "Next" at bounding box center [1260, 346] width 94 height 35
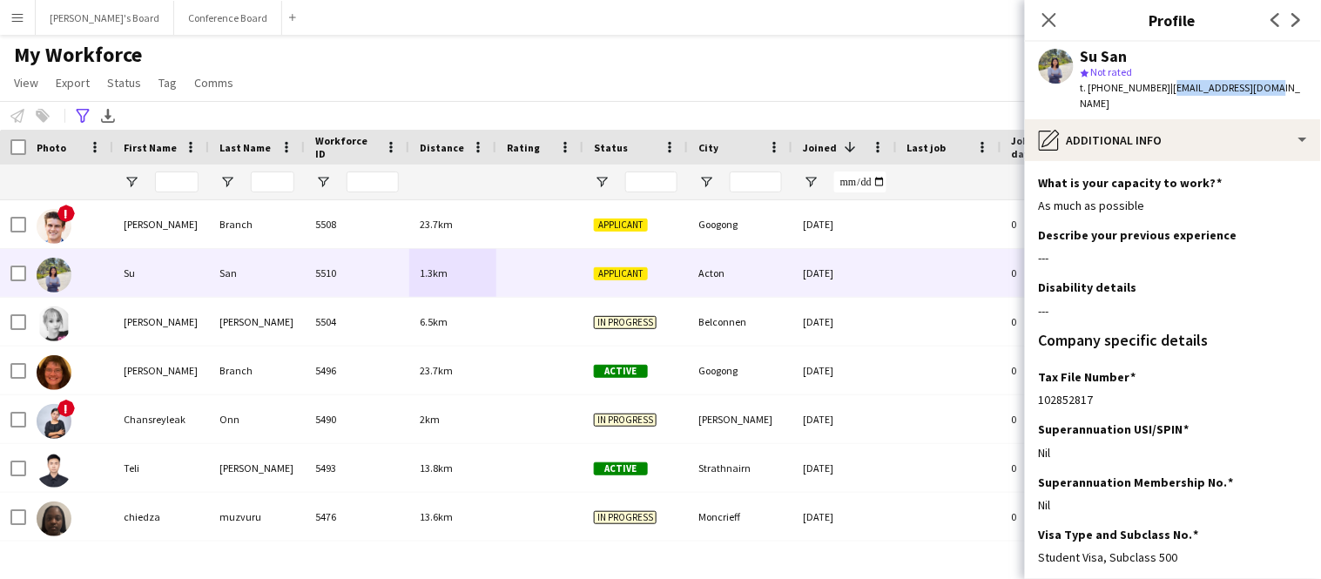
scroll to position [133, 0]
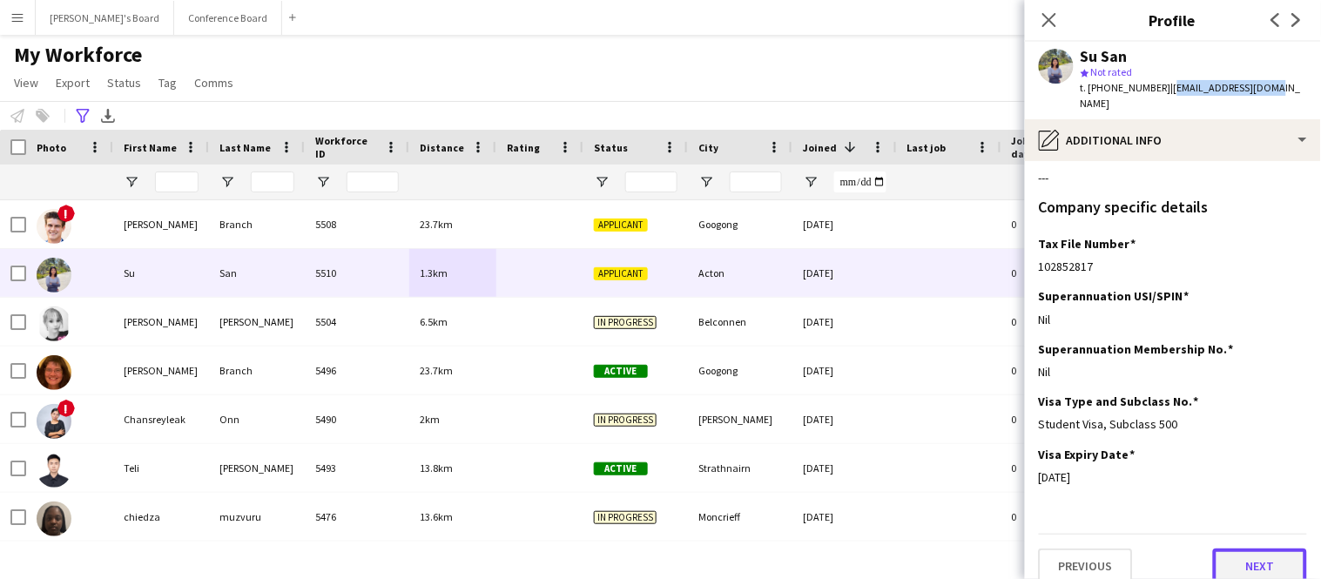
click at [1260, 549] on button "Next" at bounding box center [1260, 566] width 94 height 35
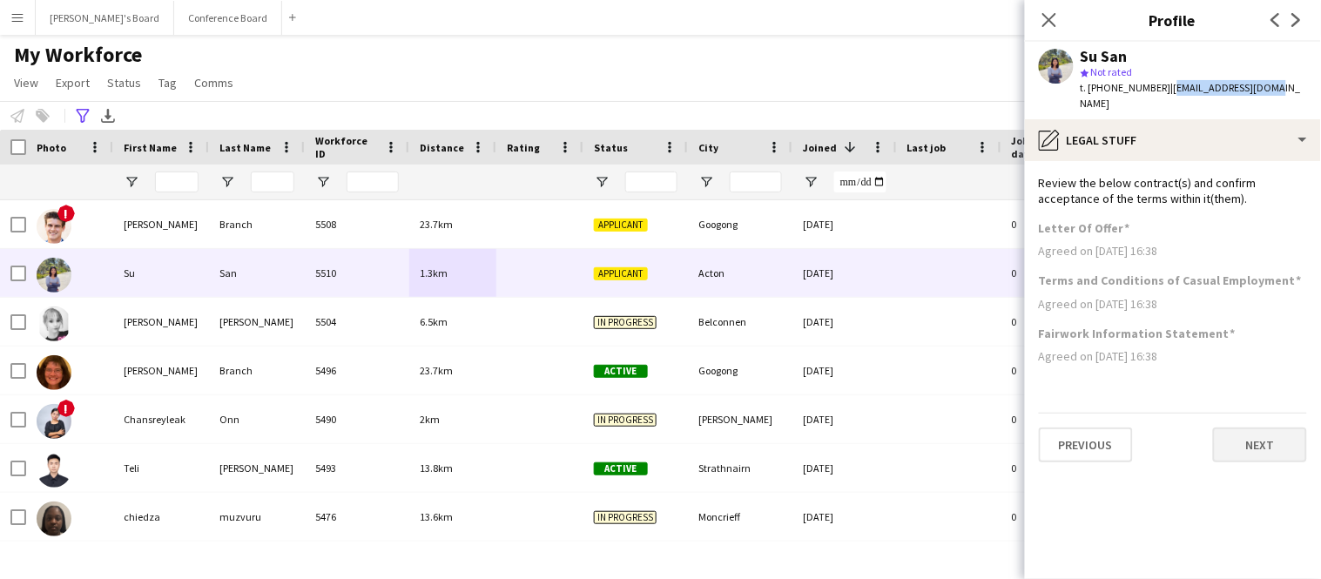
scroll to position [0, 0]
click at [1256, 439] on button "Next" at bounding box center [1260, 445] width 94 height 35
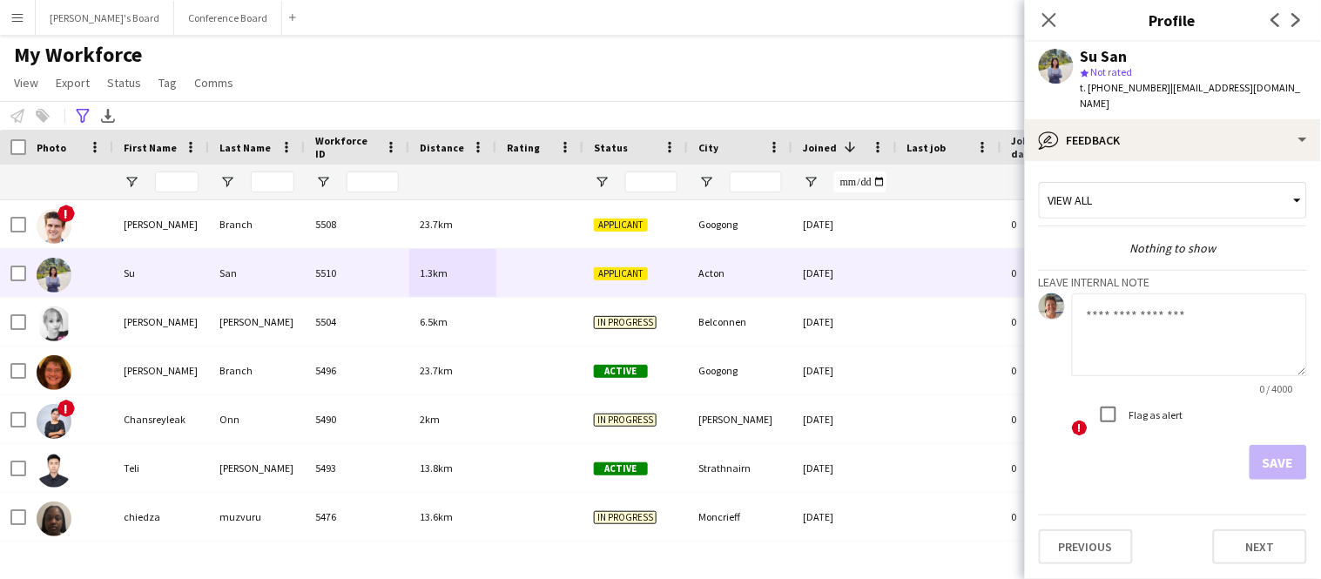
click at [1101, 306] on textarea at bounding box center [1189, 335] width 235 height 83
type textarea "*******"
click at [1270, 448] on button "Save" at bounding box center [1278, 462] width 57 height 35
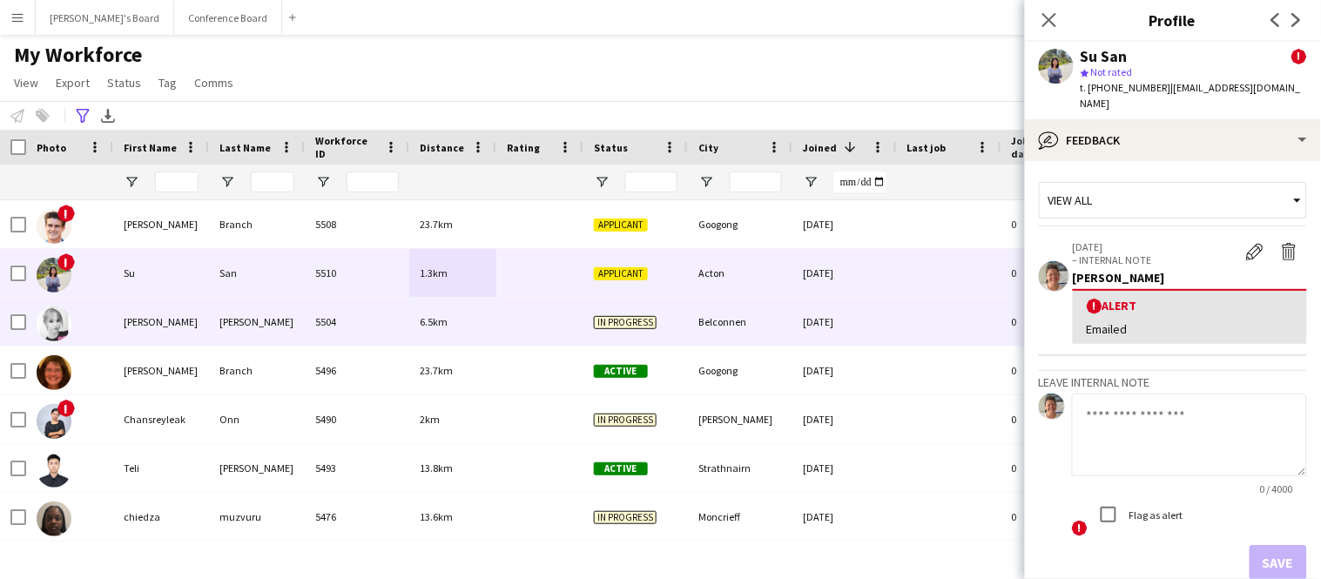
click at [391, 329] on div "5504" at bounding box center [357, 322] width 105 height 48
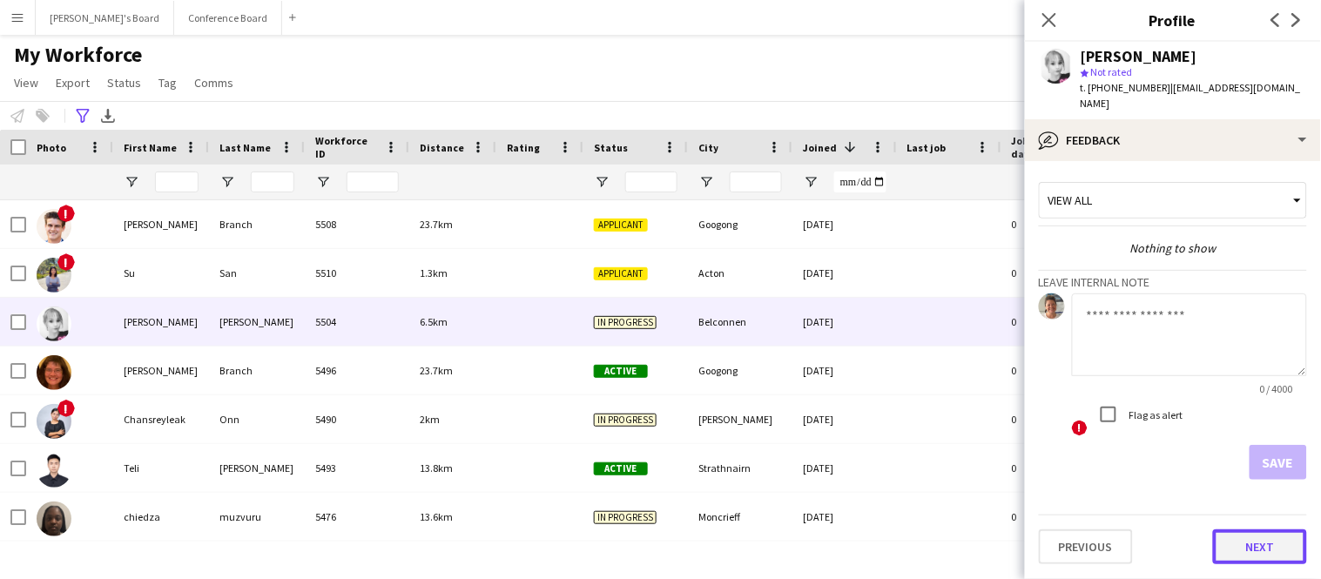
click at [1248, 531] on button "Next" at bounding box center [1260, 547] width 94 height 35
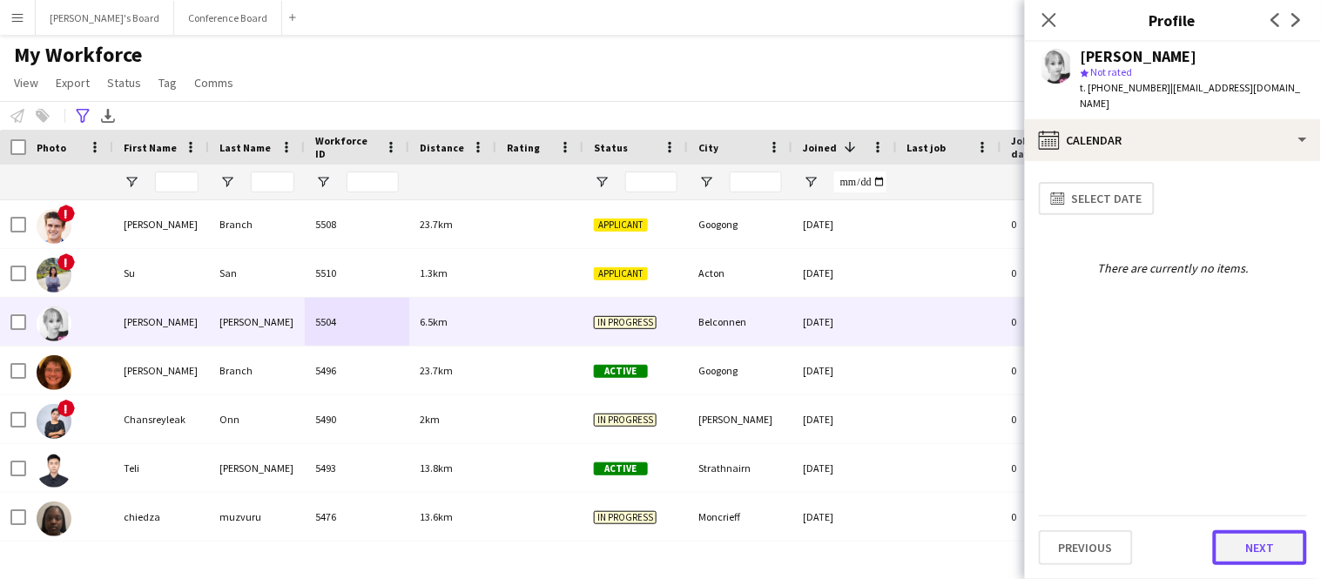
click at [1250, 544] on button "Next" at bounding box center [1260, 547] width 94 height 35
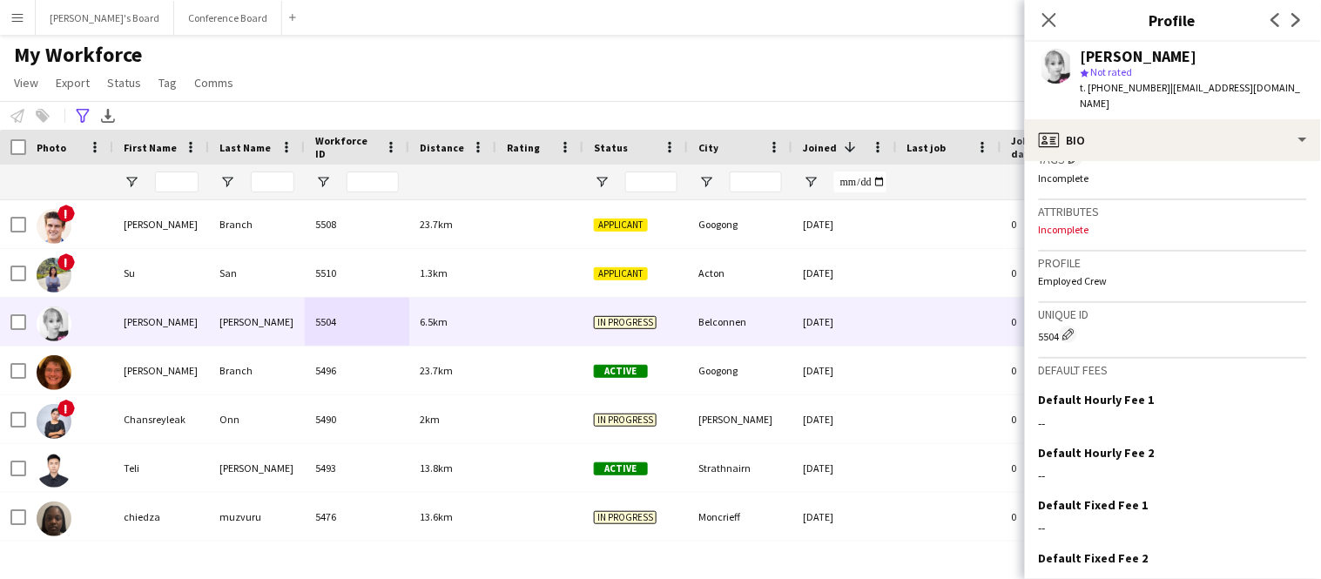
scroll to position [719, 0]
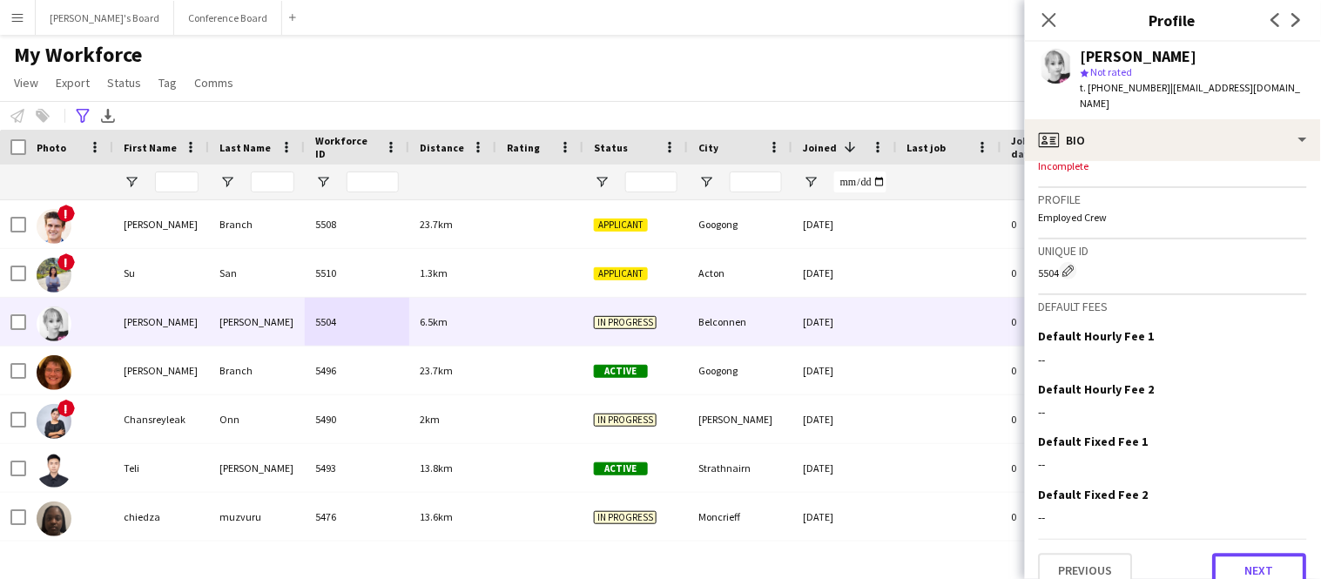
click at [1250, 554] on button "Next" at bounding box center [1260, 571] width 94 height 35
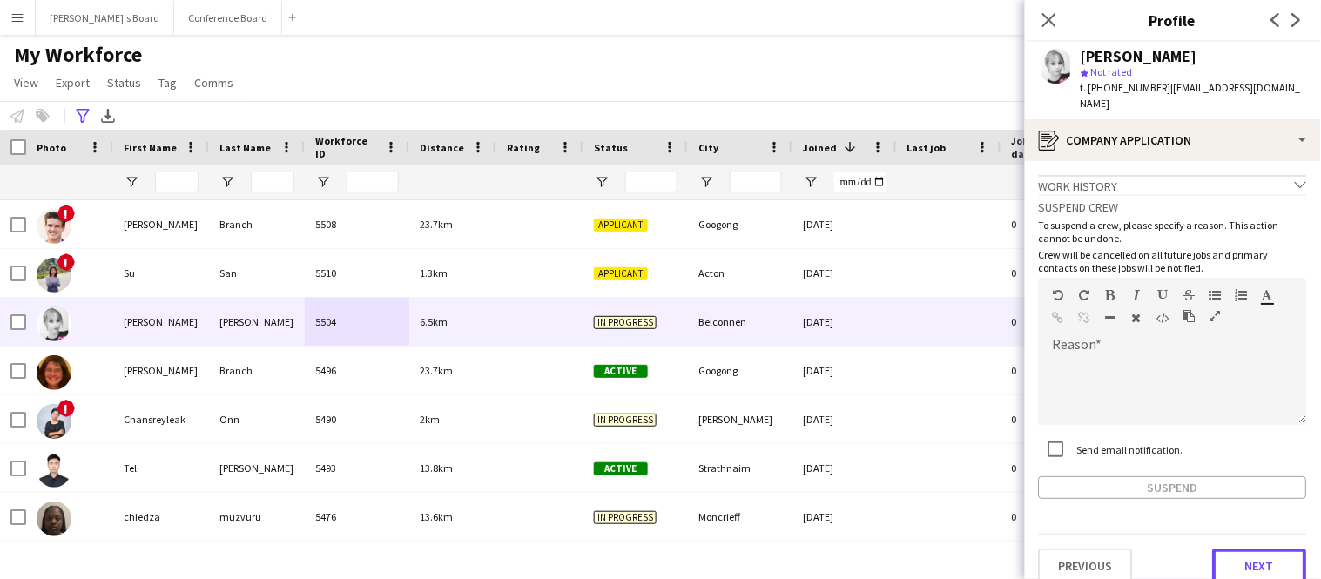
click at [1250, 549] on button "Next" at bounding box center [1260, 566] width 94 height 35
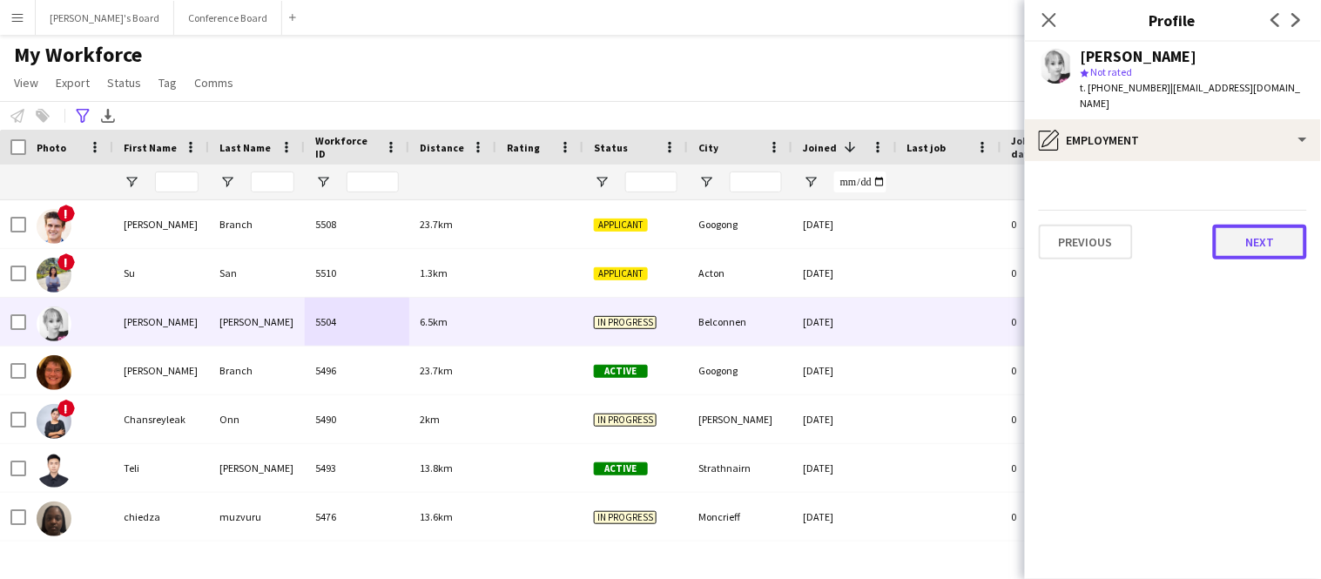
click at [1229, 228] on button "Next" at bounding box center [1260, 242] width 94 height 35
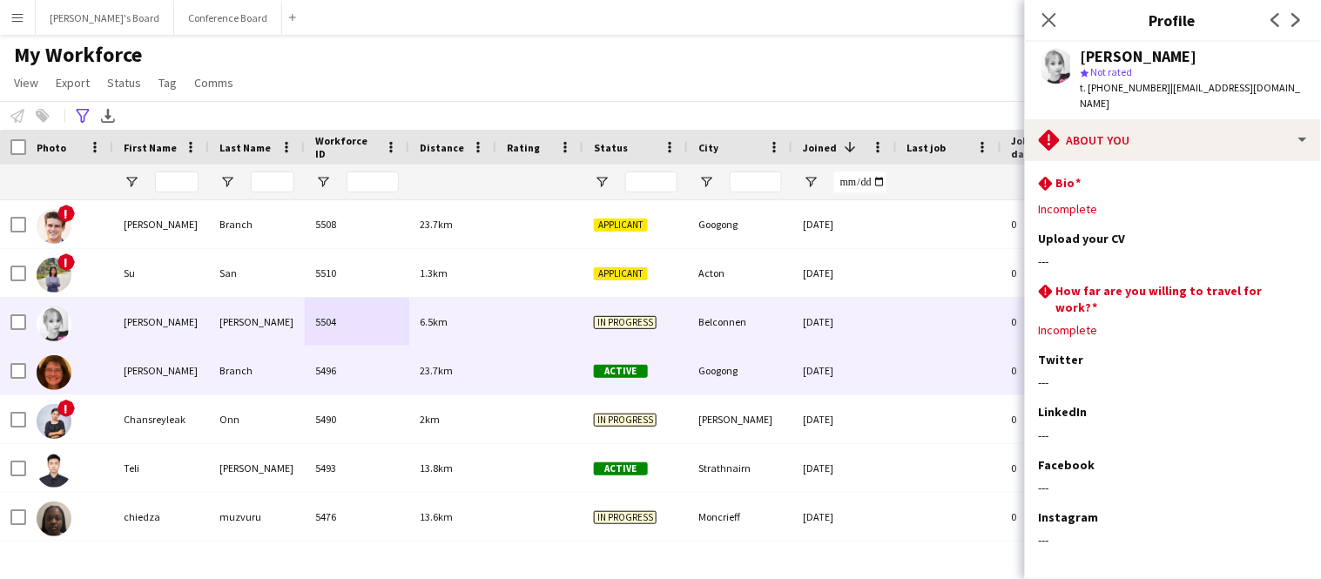
click at [761, 376] on div "Googong" at bounding box center [740, 371] width 105 height 48
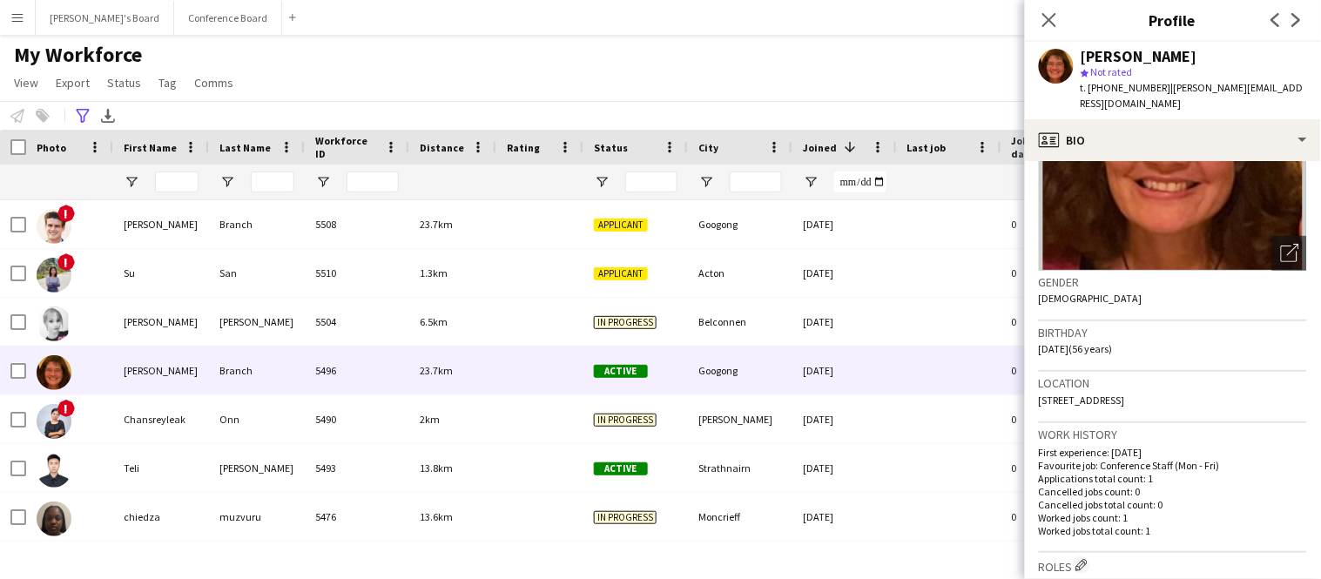
scroll to position [166, 0]
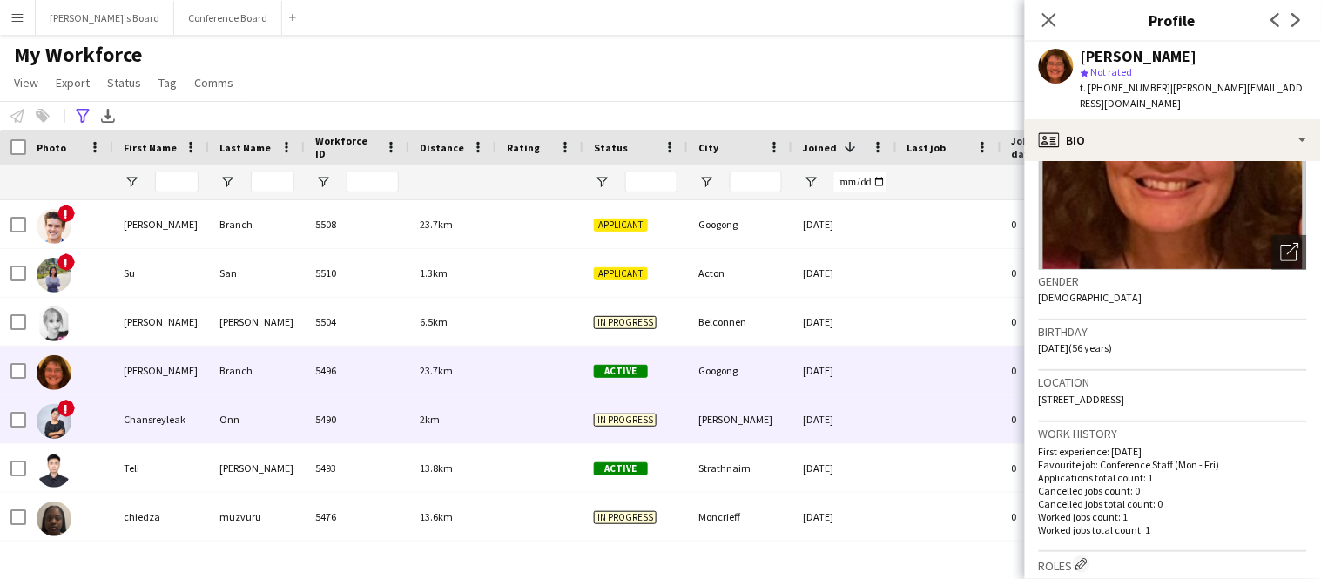
click at [565, 421] on div at bounding box center [539, 419] width 87 height 48
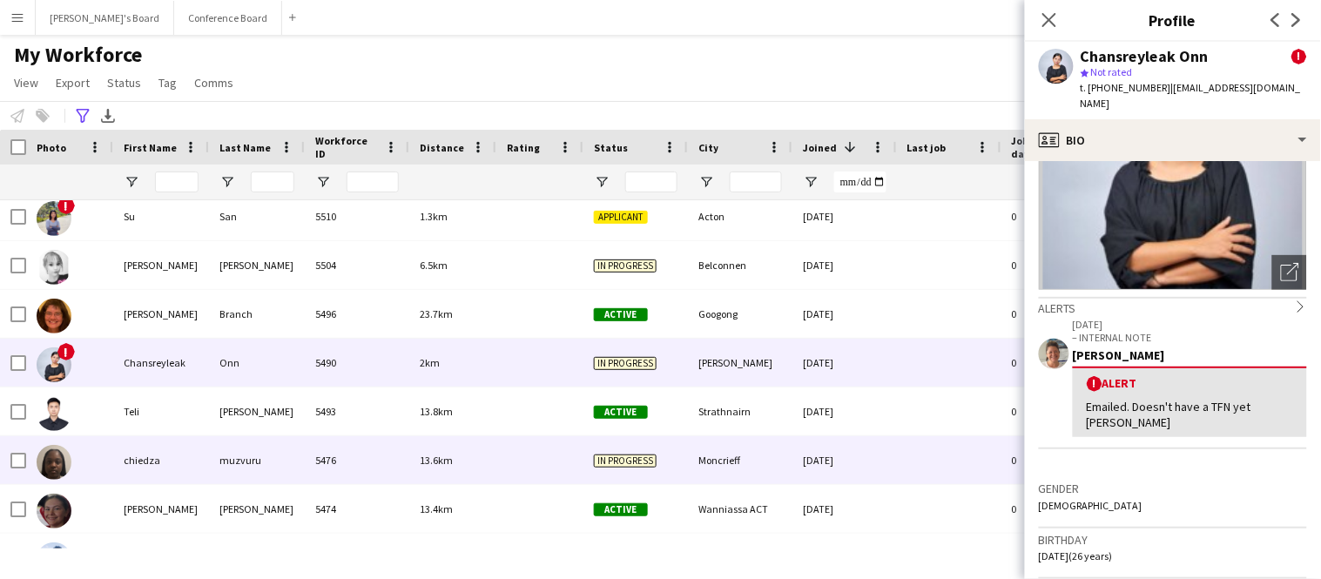
scroll to position [67, 0]
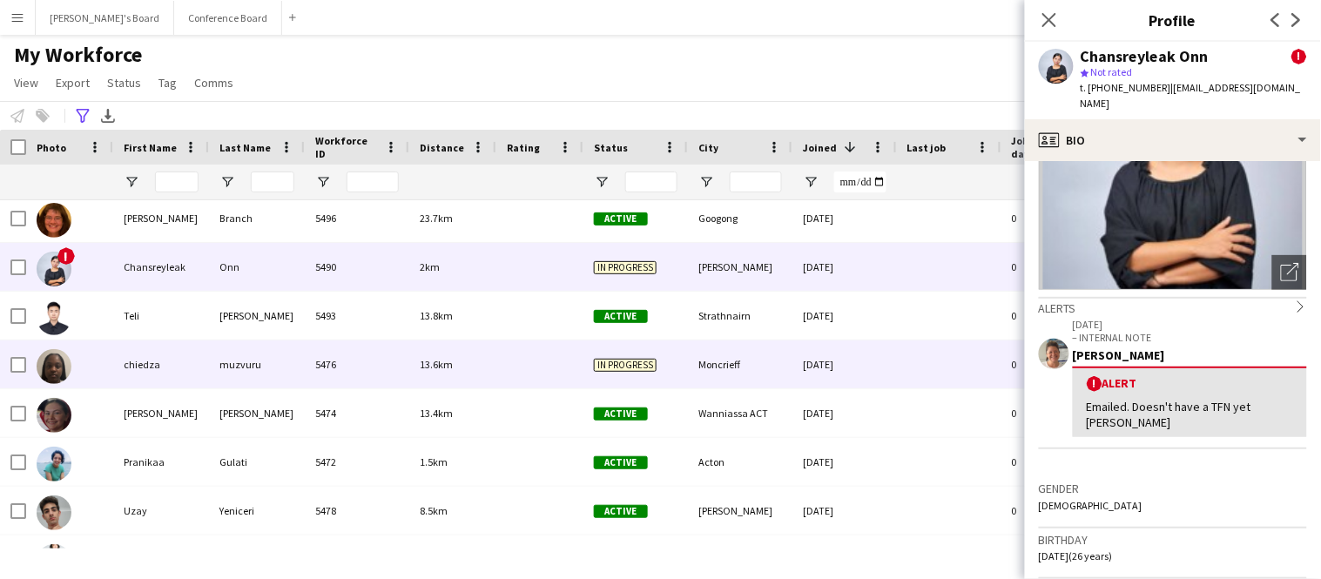
click at [350, 370] on div "5476" at bounding box center [357, 365] width 105 height 48
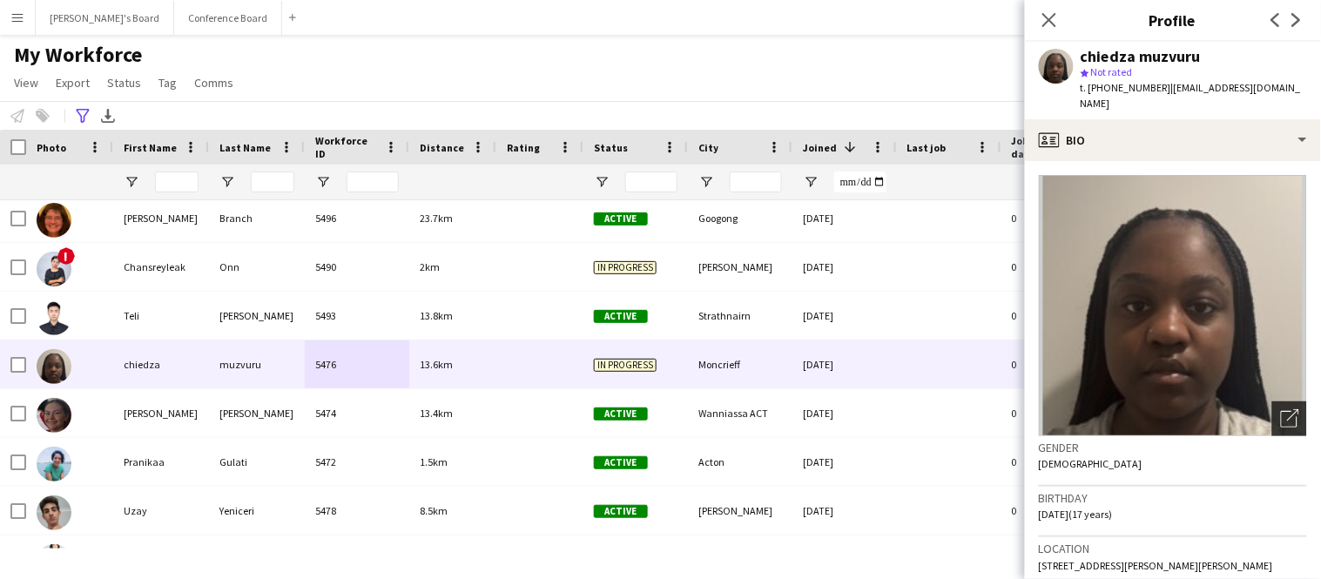
click at [1293, 409] on icon "Open photos pop-in" at bounding box center [1290, 418] width 18 height 18
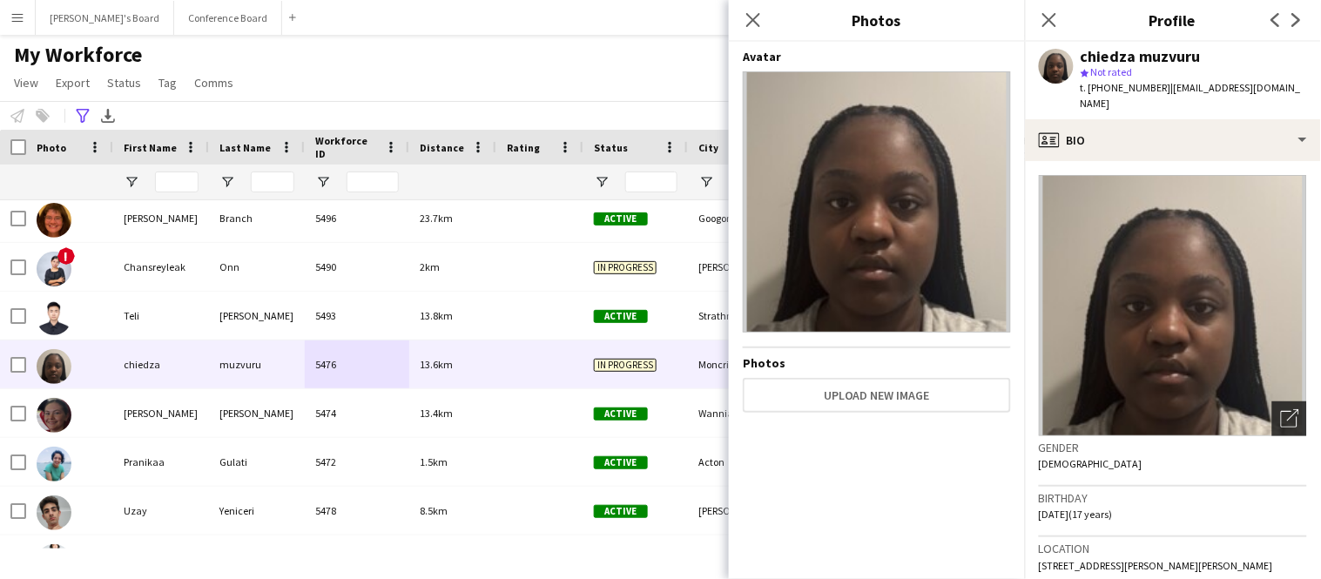
click at [1293, 409] on icon "Open photos pop-in" at bounding box center [1290, 418] width 18 height 18
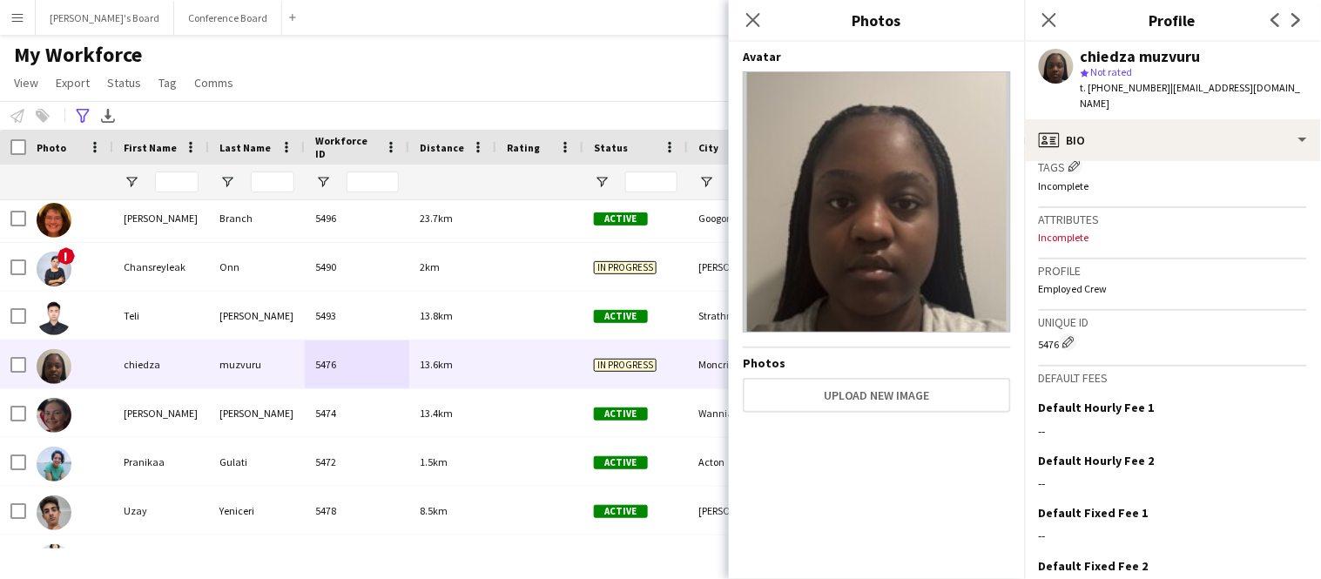
scroll to position [875, 0]
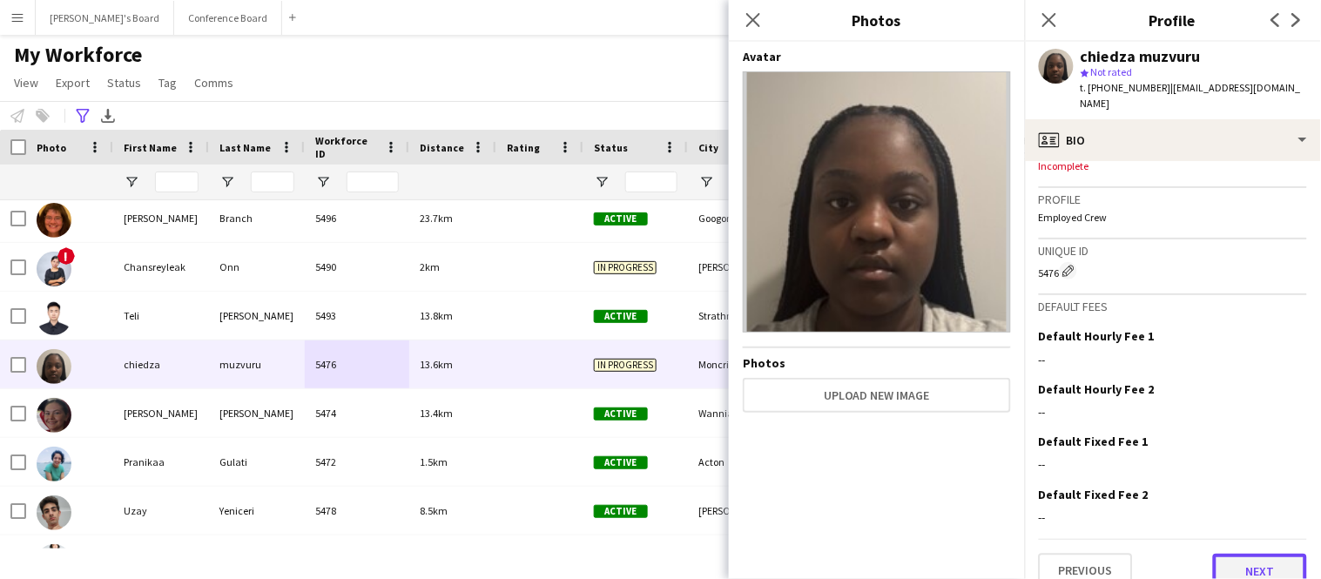
click at [1276, 554] on button "Next" at bounding box center [1260, 571] width 94 height 35
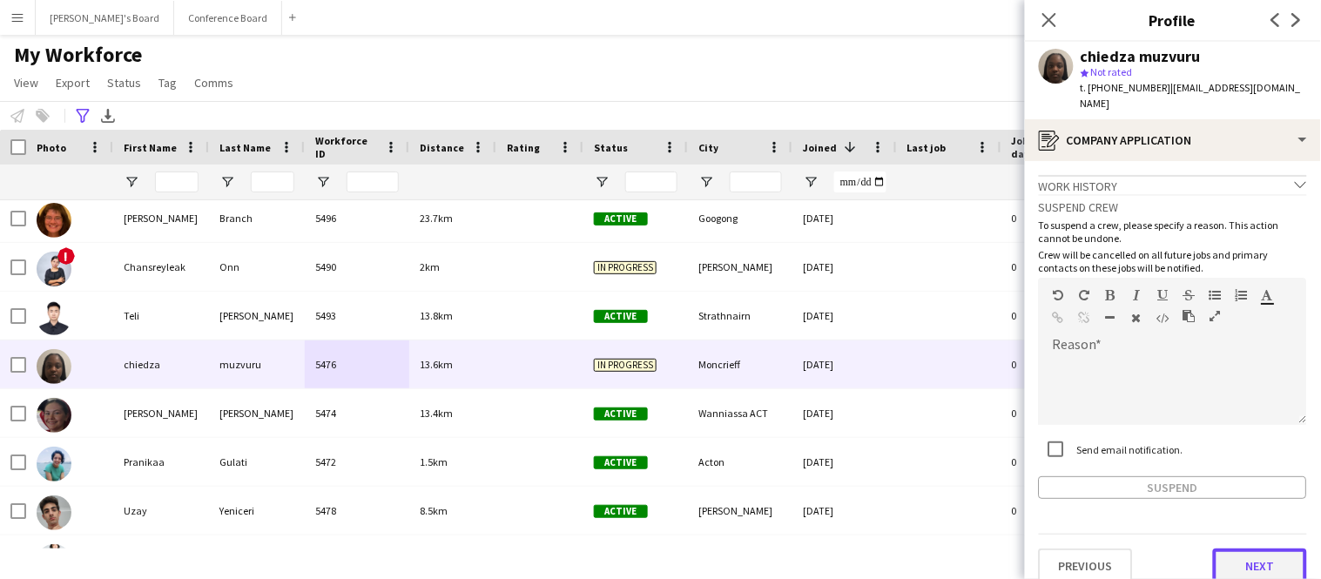
click at [1276, 549] on button "Next" at bounding box center [1260, 566] width 94 height 35
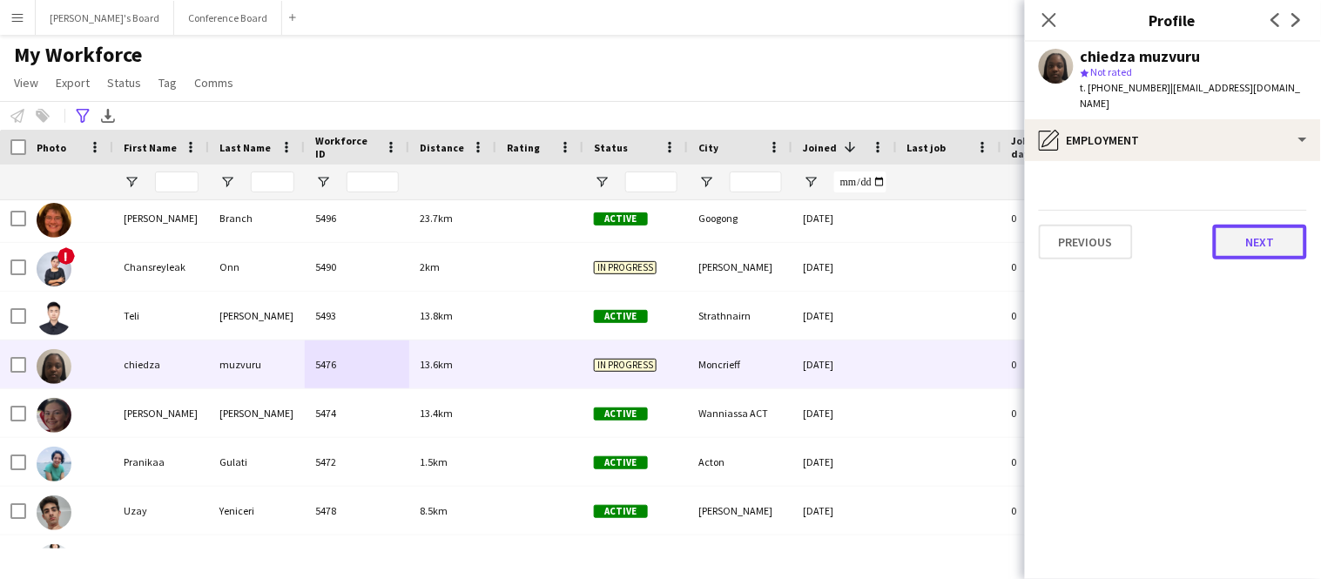
click at [1257, 225] on button "Next" at bounding box center [1260, 242] width 94 height 35
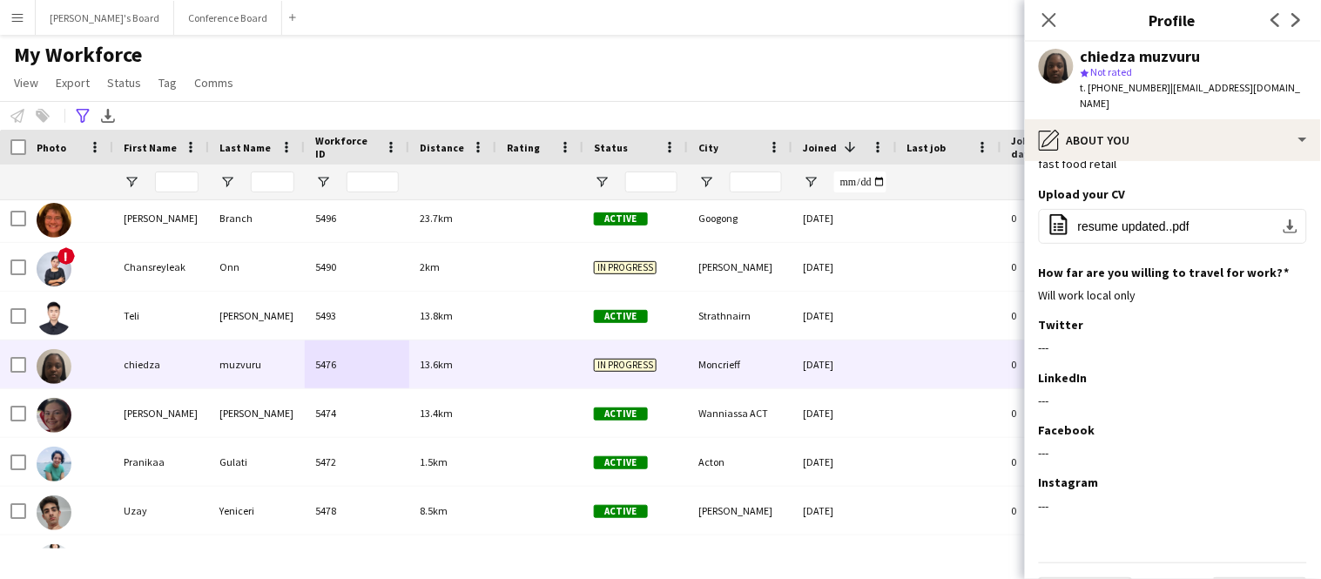
scroll to position [118, 0]
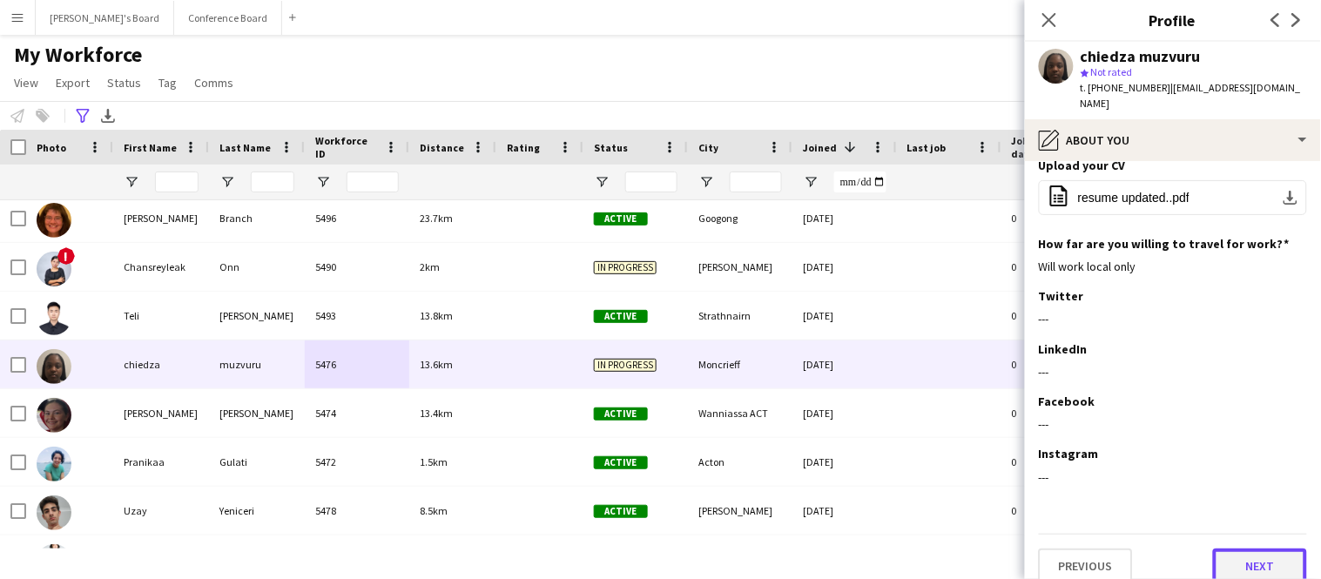
click at [1258, 549] on button "Next" at bounding box center [1260, 566] width 94 height 35
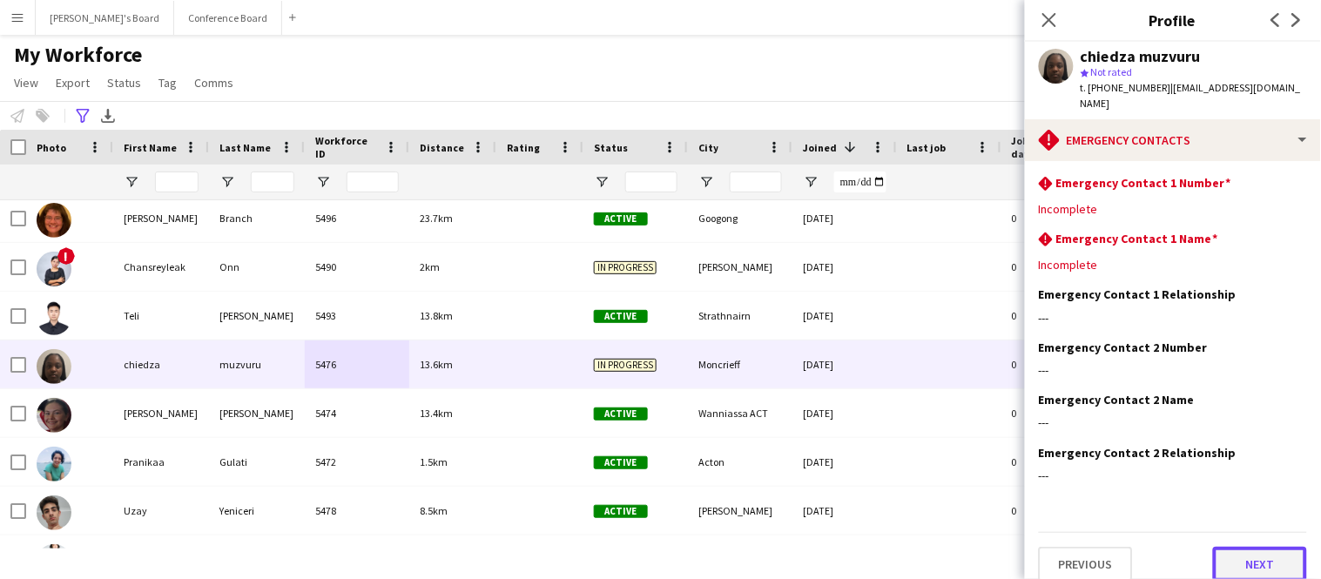
click at [1258, 547] on button "Next" at bounding box center [1260, 564] width 94 height 35
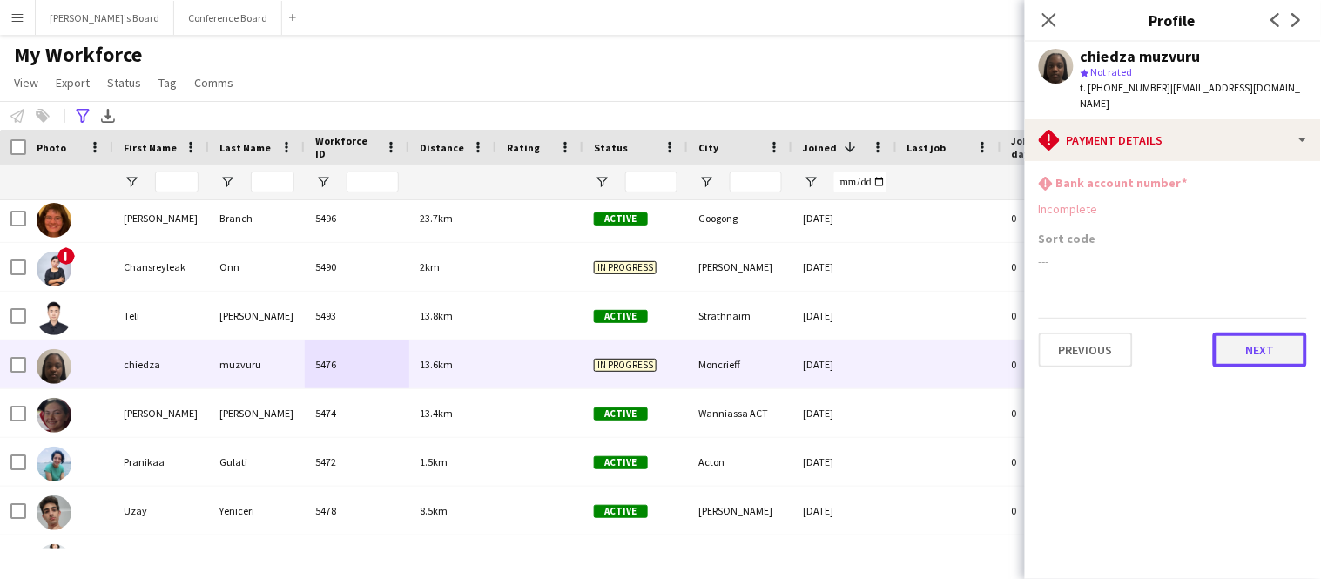
click at [1235, 333] on button "Next" at bounding box center [1260, 350] width 94 height 35
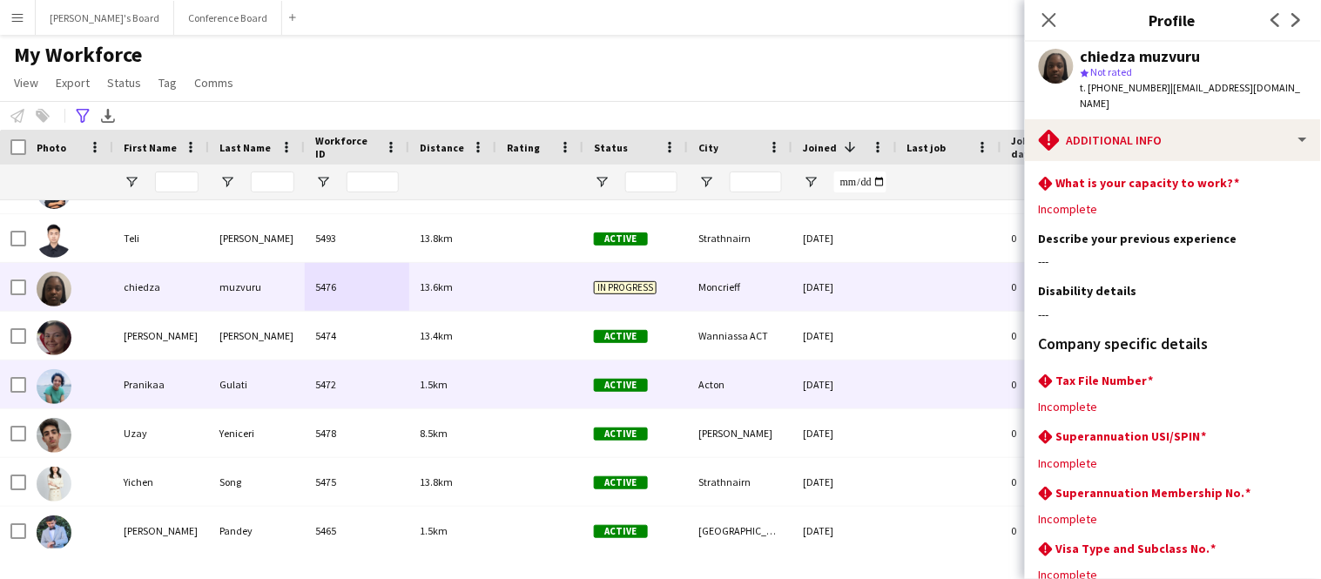
scroll to position [250, 0]
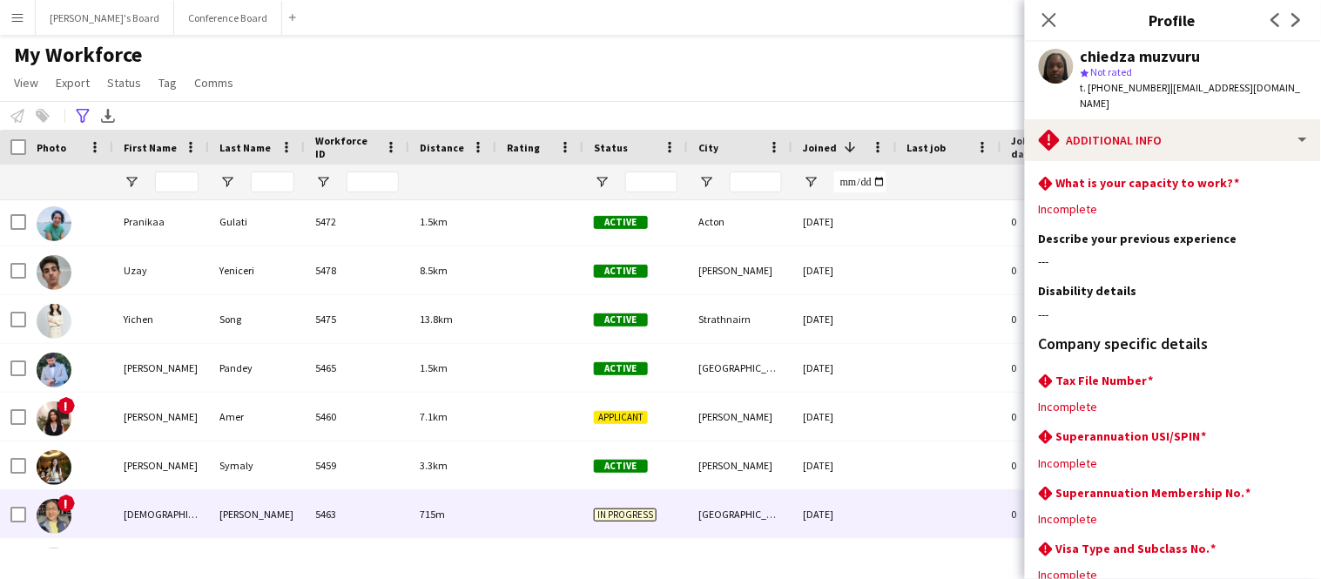
click at [227, 517] on div "[PERSON_NAME]" at bounding box center [257, 514] width 96 height 48
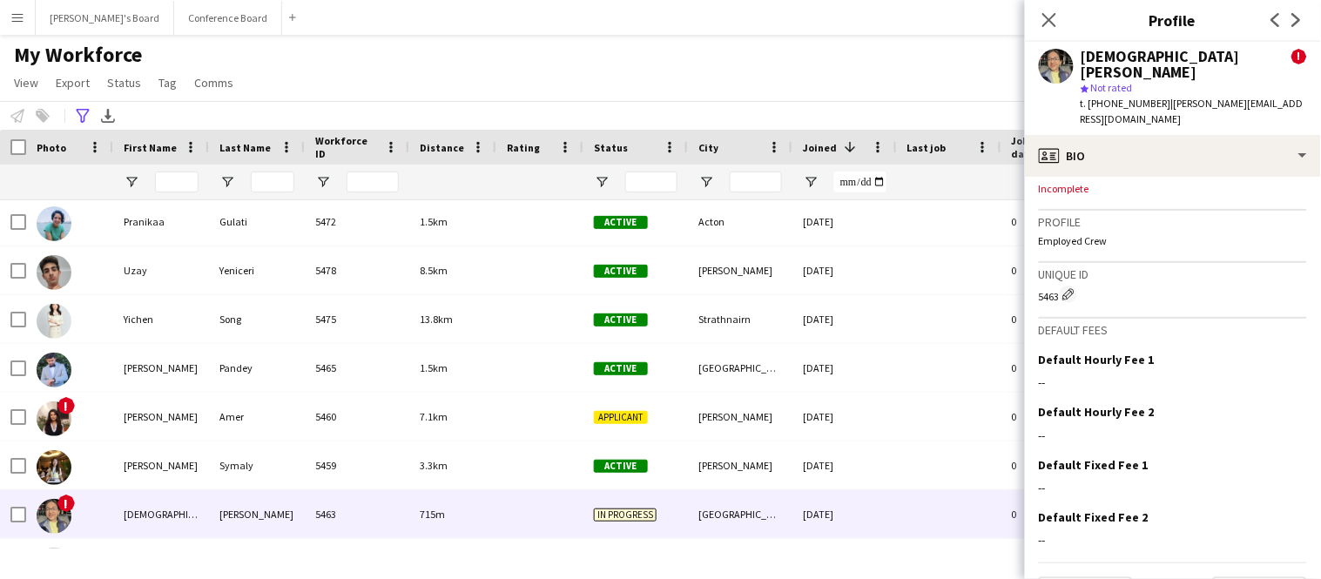
scroll to position [888, 0]
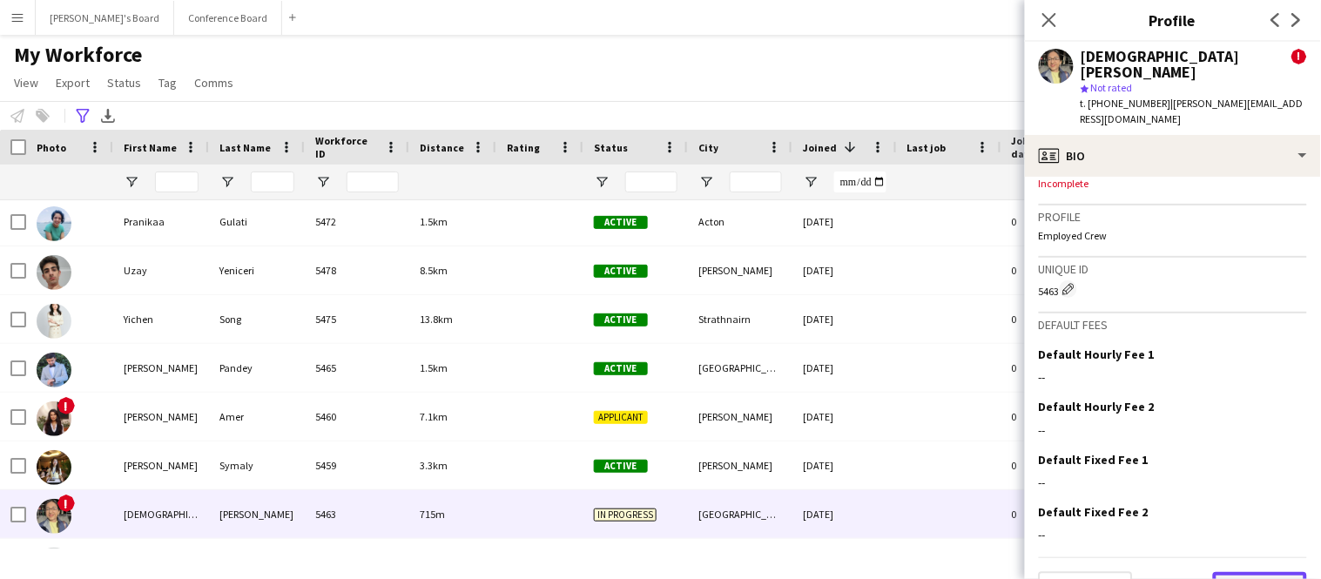
click at [1253, 572] on button "Next" at bounding box center [1260, 589] width 94 height 35
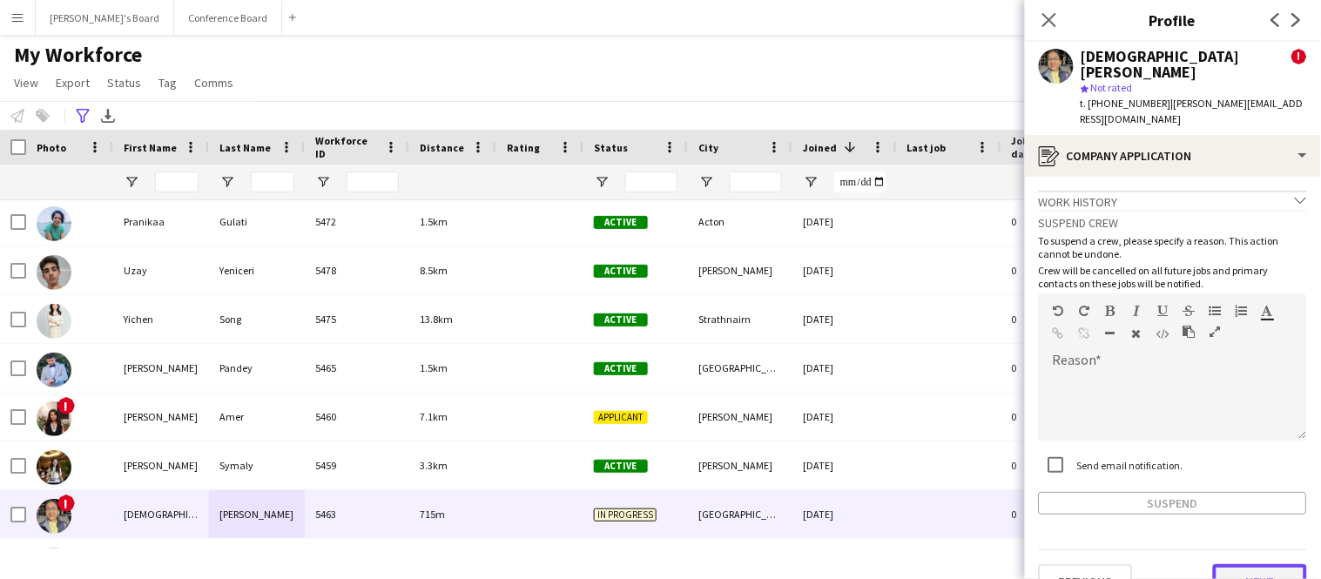
click at [1250, 564] on button "Next" at bounding box center [1260, 581] width 94 height 35
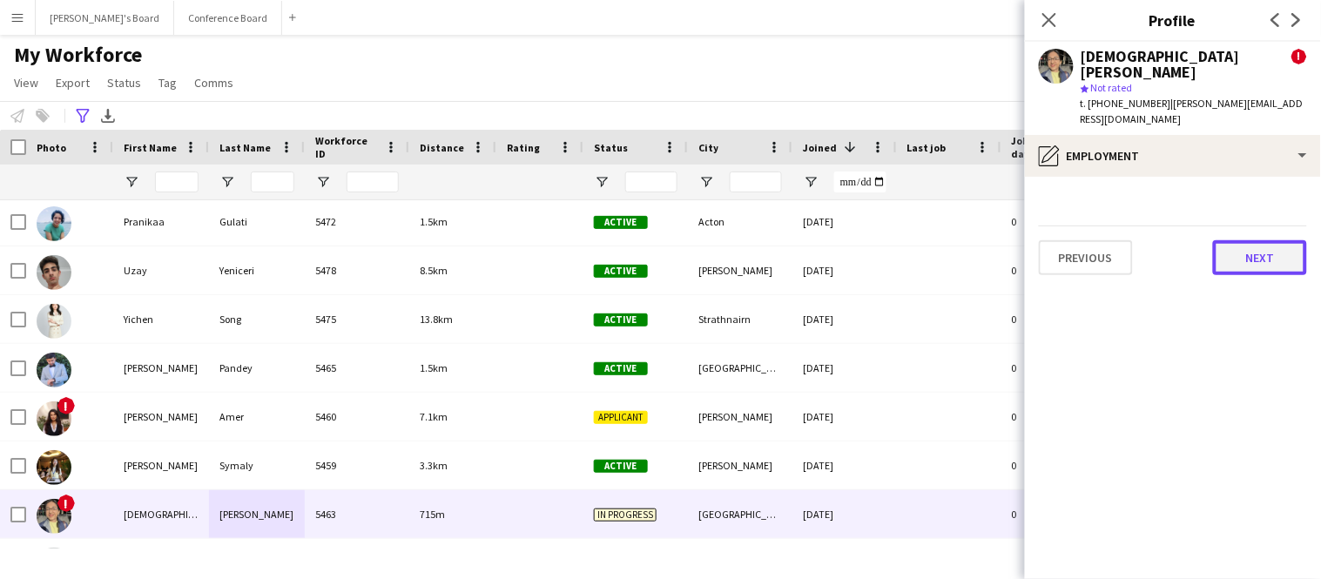
click at [1258, 240] on button "Next" at bounding box center [1260, 257] width 94 height 35
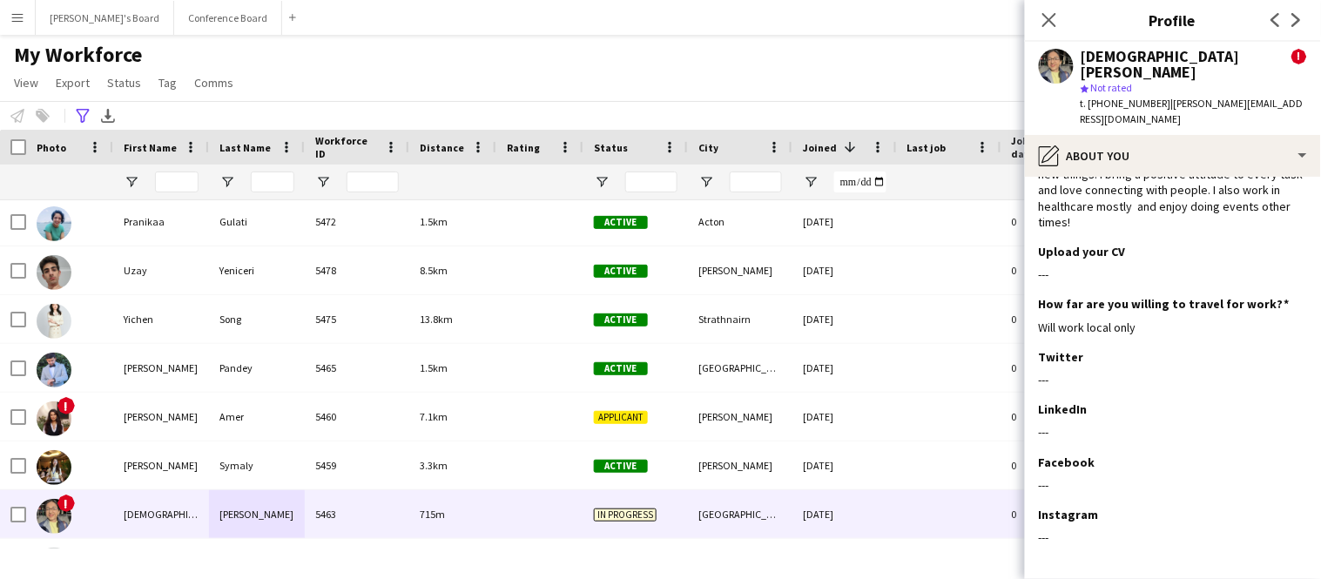
scroll to position [123, 0]
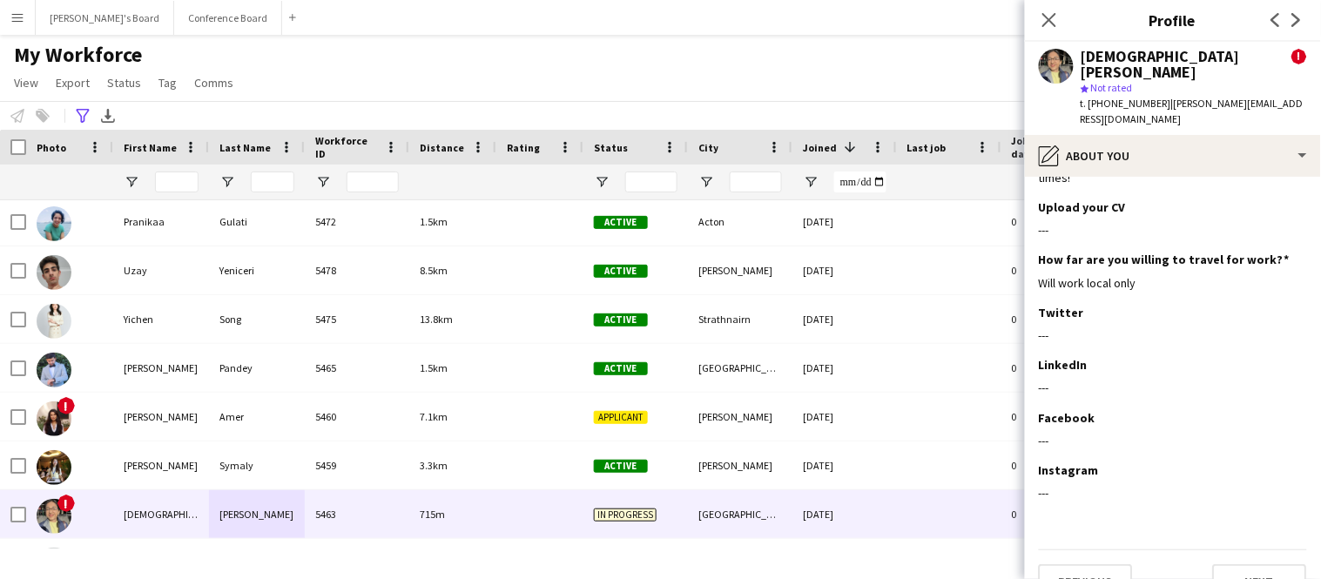
drag, startPoint x: 1158, startPoint y: 86, endPoint x: 1257, endPoint y: 93, distance: 99.5
click at [1257, 97] on span "| [PERSON_NAME][EMAIL_ADDRESS][DOMAIN_NAME]" at bounding box center [1192, 111] width 223 height 29
drag, startPoint x: 1159, startPoint y: 89, endPoint x: 1303, endPoint y: 85, distance: 143.8
click at [1303, 85] on app-profile-header "[DEMOGRAPHIC_DATA][PERSON_NAME] ! star Not rated t. [PHONE_NUMBER] | [PERSON_NA…" at bounding box center [1173, 88] width 296 height 93
copy span "[PERSON_NAME][EMAIL_ADDRESS][DOMAIN_NAME]"
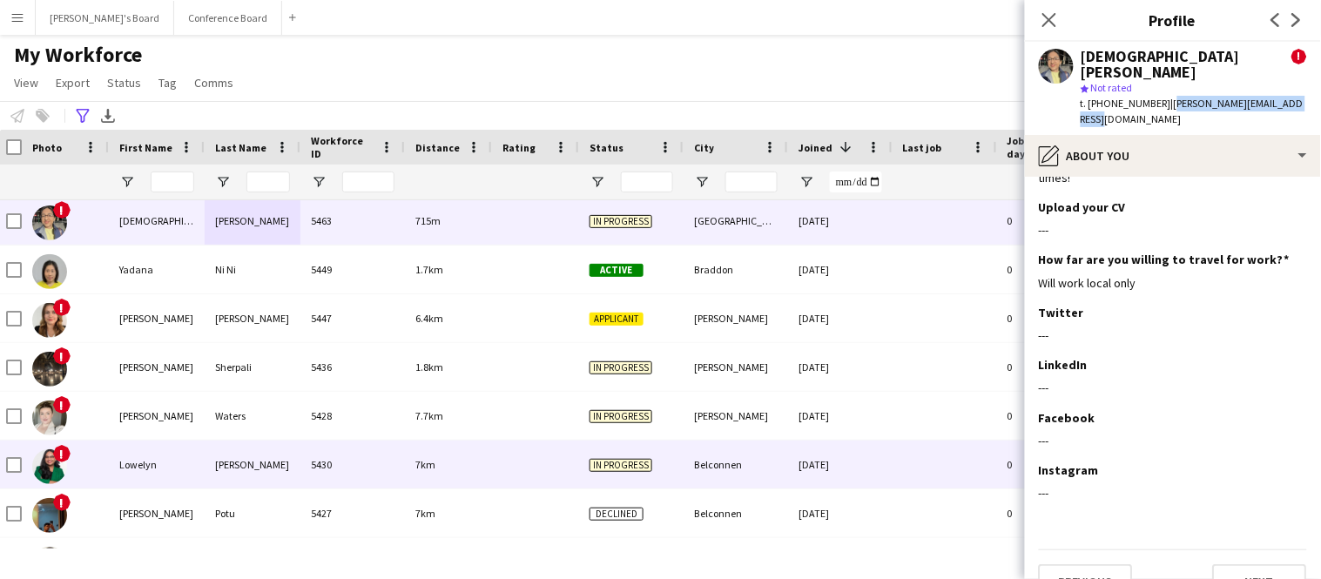
scroll to position [694, 0]
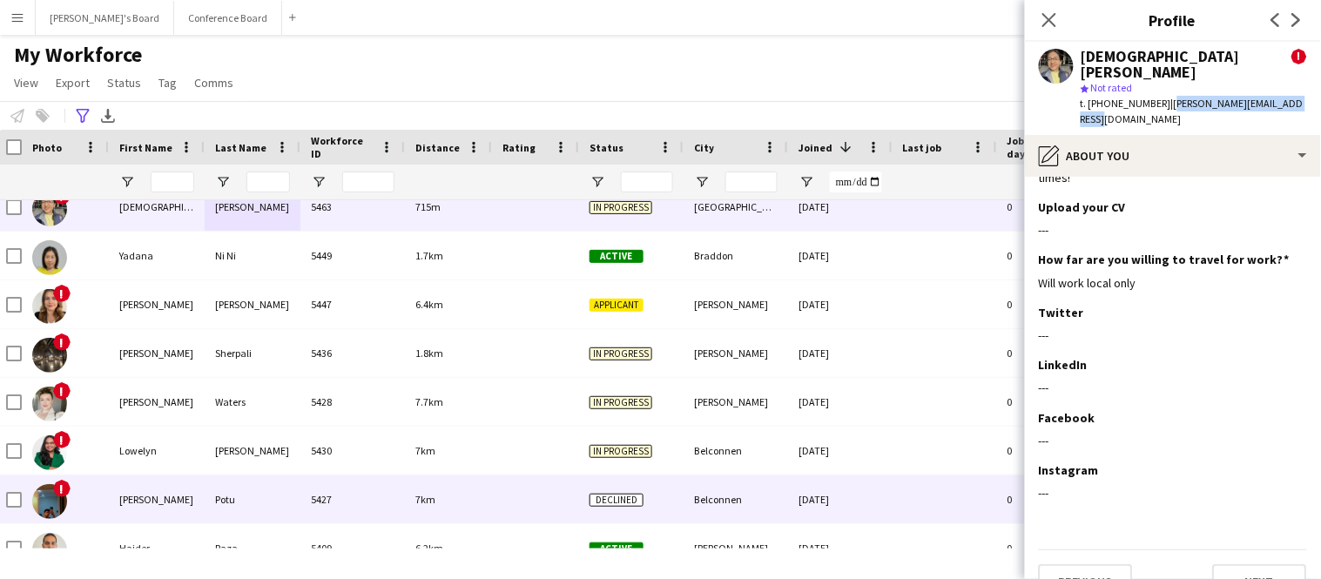
click at [186, 490] on div "[PERSON_NAME]" at bounding box center [157, 500] width 96 height 48
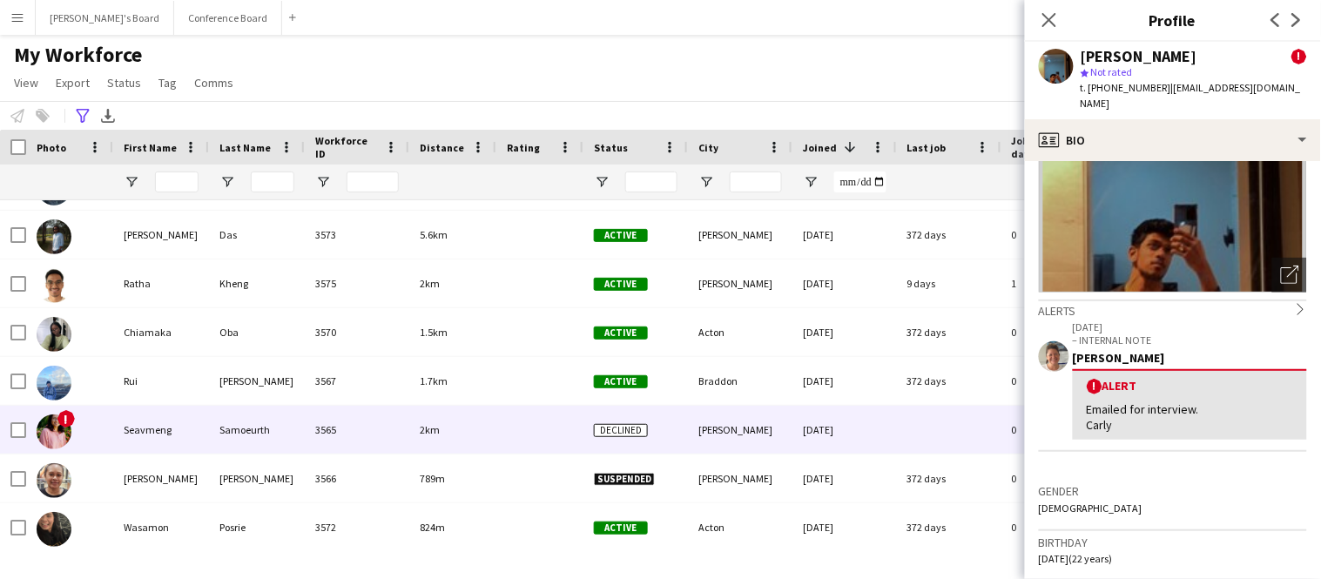
click at [362, 434] on div "3565" at bounding box center [357, 430] width 105 height 48
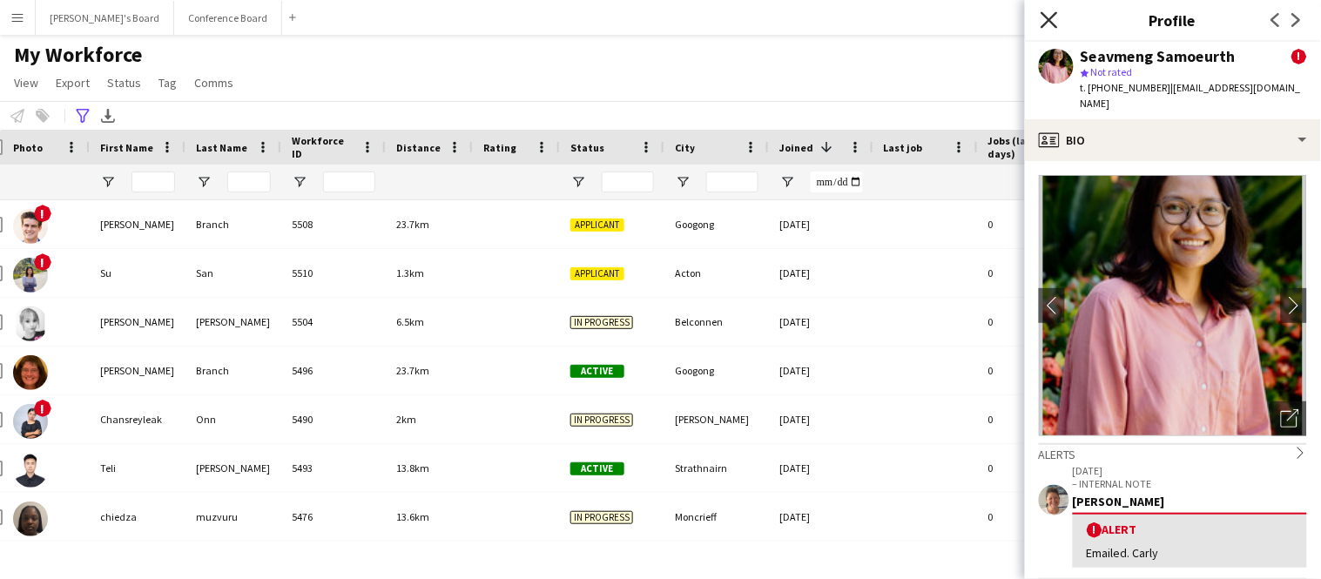
click at [1055, 22] on icon "Close pop-in" at bounding box center [1049, 19] width 17 height 17
